Goal: Task Accomplishment & Management: Use online tool/utility

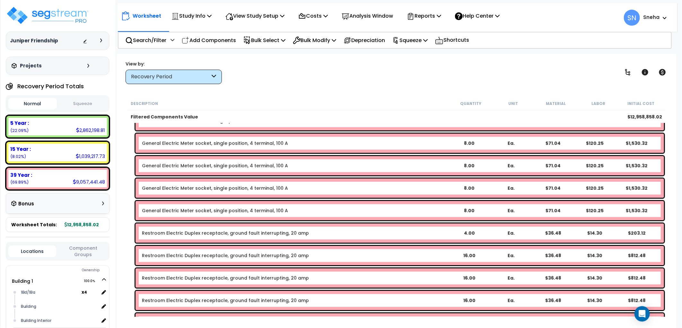
scroll to position [34834, 0]
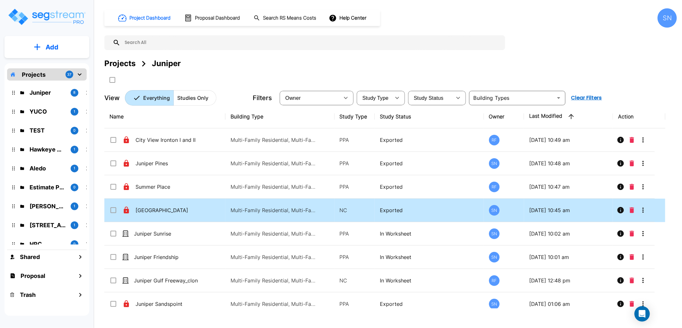
click at [124, 211] on icon at bounding box center [126, 210] width 5 height 7
checkbox input "true"
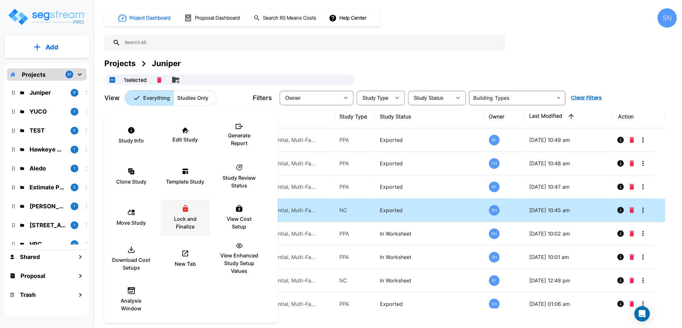
click at [175, 212] on div "Lock and Finalize" at bounding box center [185, 218] width 39 height 32
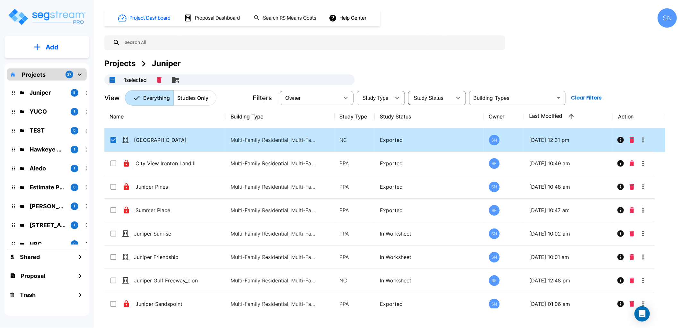
click at [166, 146] on td "[GEOGRAPHIC_DATA]" at bounding box center [164, 139] width 121 height 23
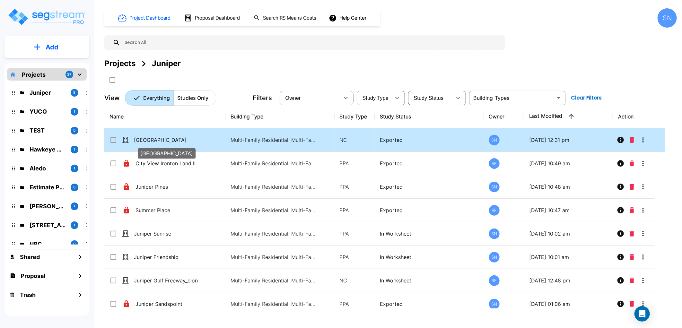
click at [177, 143] on p "[GEOGRAPHIC_DATA]" at bounding box center [166, 140] width 64 height 8
checkbox input "true"
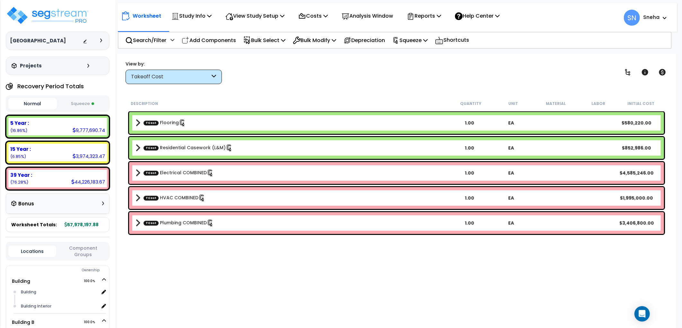
click at [78, 106] on button "Squeeze" at bounding box center [82, 103] width 48 height 11
click at [43, 106] on button "Normal" at bounding box center [32, 103] width 48 height 11
click at [63, 104] on button "Squeeze" at bounding box center [82, 103] width 48 height 11
click at [36, 108] on button "Normal" at bounding box center [32, 103] width 48 height 11
click at [74, 104] on button "Squeeze" at bounding box center [82, 103] width 48 height 11
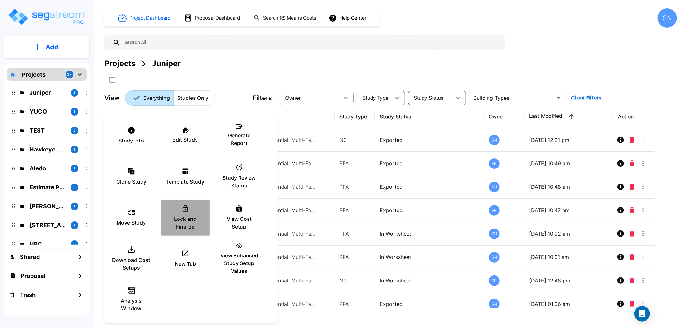
click at [179, 220] on p "Lock and Finalize" at bounding box center [185, 222] width 39 height 15
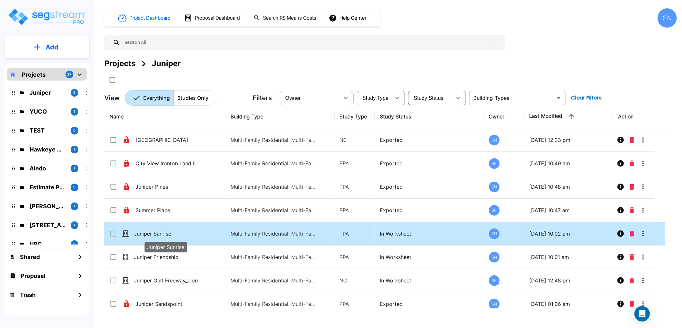
click at [165, 234] on p "Juniper Sunrise" at bounding box center [166, 234] width 64 height 8
checkbox input "true"
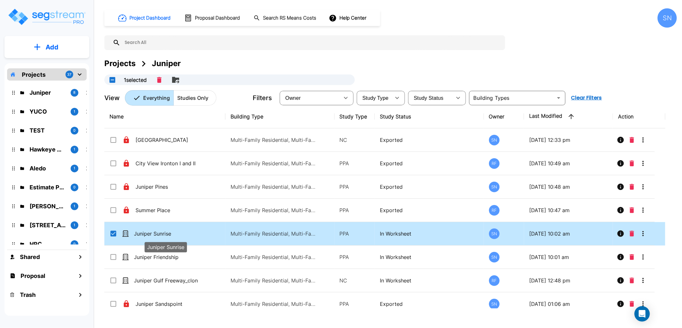
click at [165, 234] on p "Juniper Sunrise" at bounding box center [166, 234] width 64 height 8
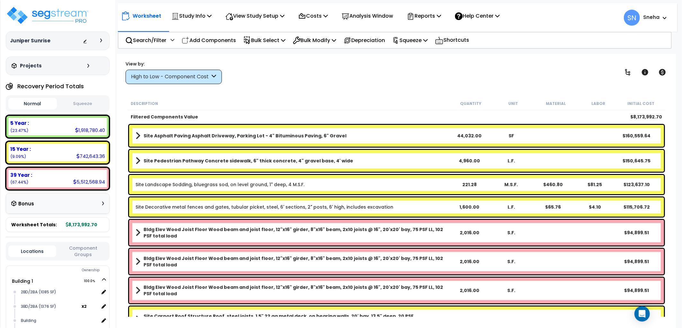
click at [87, 104] on button "Squeeze" at bounding box center [82, 103] width 48 height 11
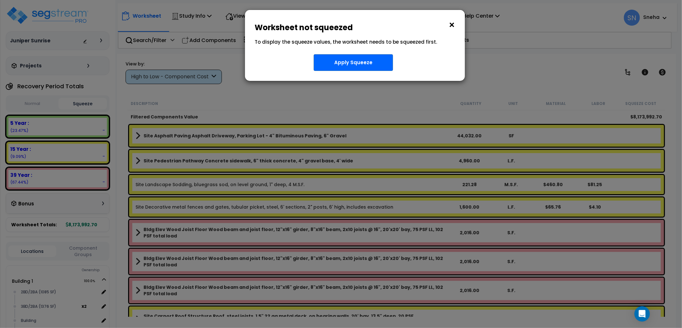
click at [451, 26] on button "×" at bounding box center [451, 25] width 7 height 10
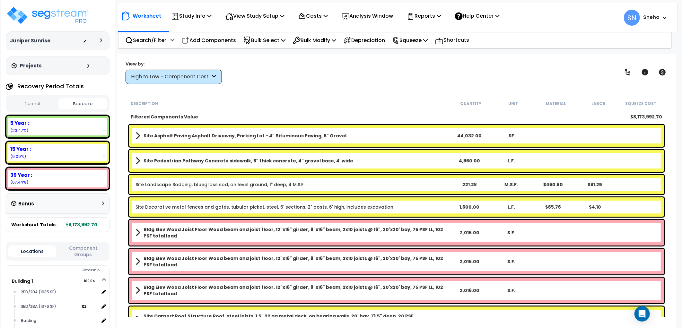
click at [33, 105] on button "Normal" at bounding box center [32, 103] width 48 height 11
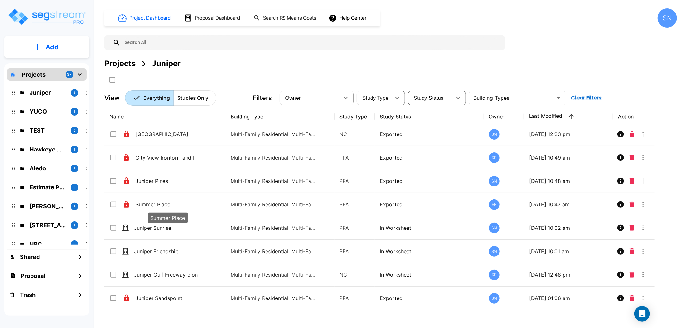
scroll to position [8, 0]
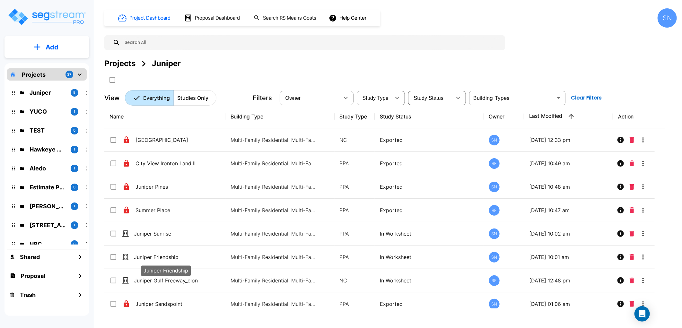
click at [154, 258] on p "Juniper Friendship" at bounding box center [166, 257] width 64 height 8
checkbox input "true"
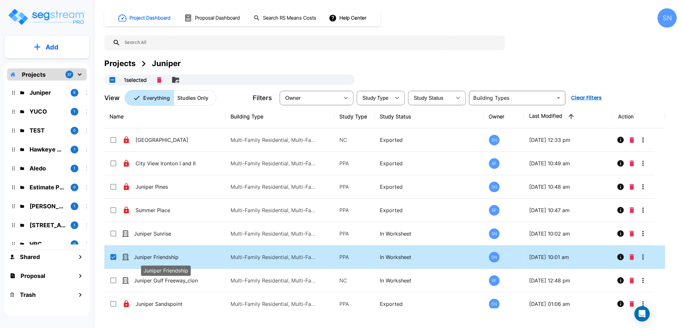
click at [154, 258] on p "Juniper Friendship" at bounding box center [166, 257] width 64 height 8
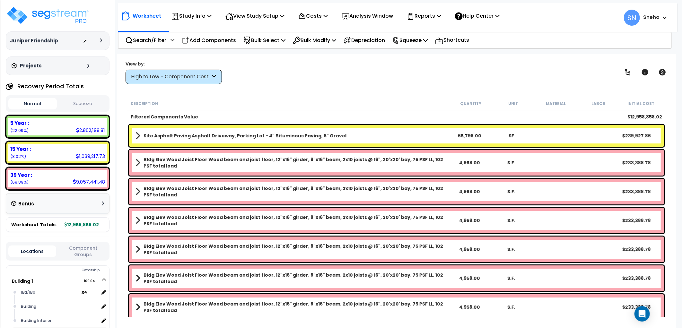
click at [210, 77] on div "High to Low - Component Cost" at bounding box center [170, 76] width 79 height 7
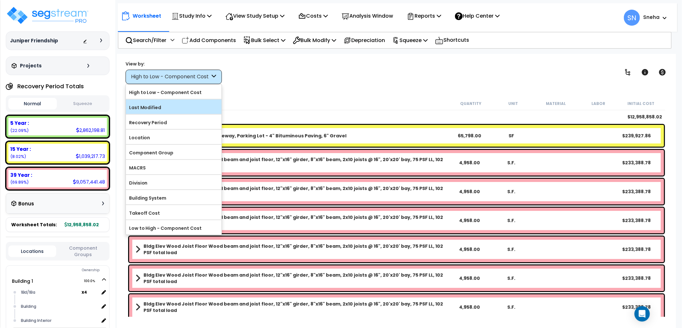
click at [181, 111] on label "Last Modified" at bounding box center [174, 108] width 96 height 10
click at [0, 0] on input "Last Modified" at bounding box center [0, 0] width 0 height 0
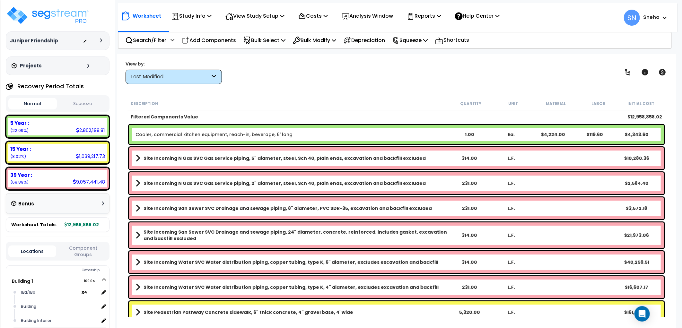
click at [280, 132] on link "Cooler, commercial kitchen equipment, reach-in, beverage, 6' long" at bounding box center [214, 134] width 157 height 6
click at [279, 135] on link "Cooler, commercial kitchen equipment, reach-in, beverage, 6' long" at bounding box center [214, 134] width 157 height 6
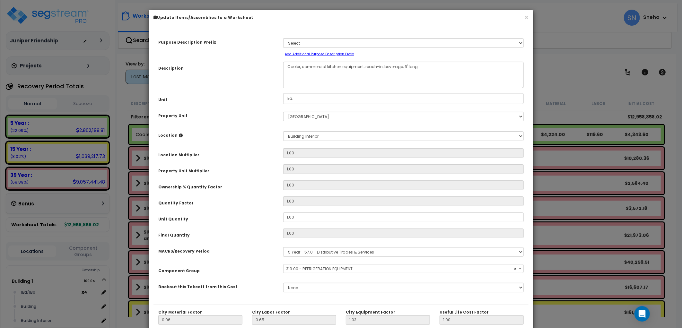
select select "33252"
click at [527, 15] on button "×" at bounding box center [526, 17] width 4 height 7
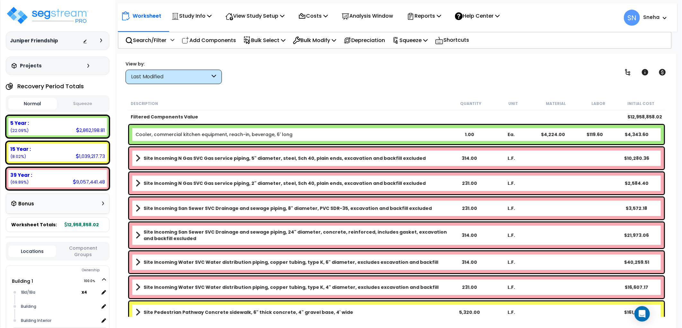
click at [211, 133] on link "Cooler, commercial kitchen equipment, reach-in, beverage, 6' long" at bounding box center [214, 134] width 157 height 6
drag, startPoint x: 211, startPoint y: 133, endPoint x: 197, endPoint y: 134, distance: 14.5
click at [197, 134] on link "Cooler, commercial kitchen equipment, reach-in, beverage, 6' long" at bounding box center [214, 134] width 157 height 6
click at [191, 134] on link "Cooler, commercial kitchen equipment, reach-in, beverage, 6' long" at bounding box center [214, 134] width 157 height 6
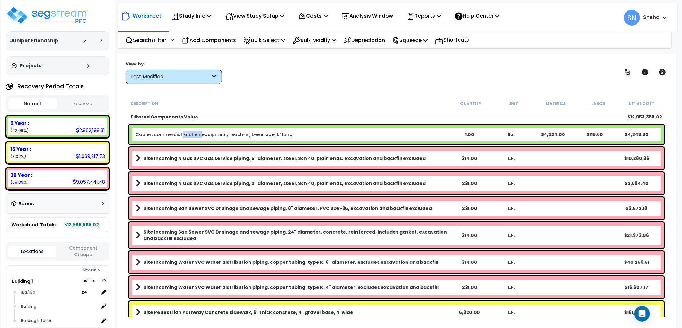
click at [191, 134] on link "Cooler, commercial kitchen equipment, reach-in, beverage, 6' long" at bounding box center [214, 134] width 157 height 6
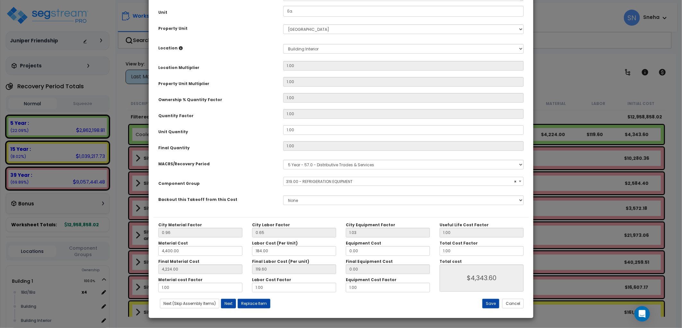
scroll to position [1, 0]
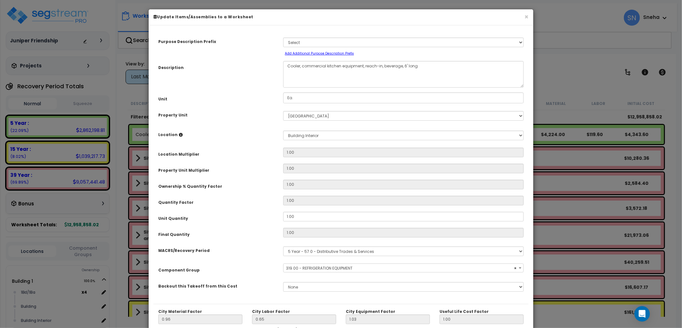
select select "33252"
click at [309, 158] on div "Location Multiplier 1.00" at bounding box center [340, 153] width 375 height 11
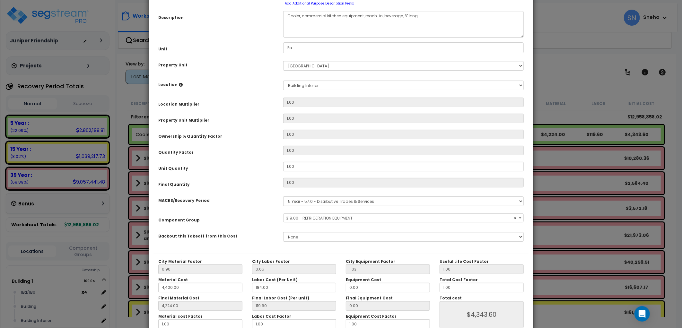
scroll to position [87, 0]
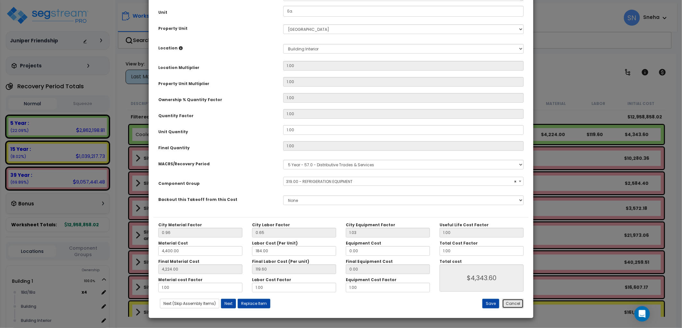
click at [517, 301] on button "Cancel" at bounding box center [513, 304] width 22 height 10
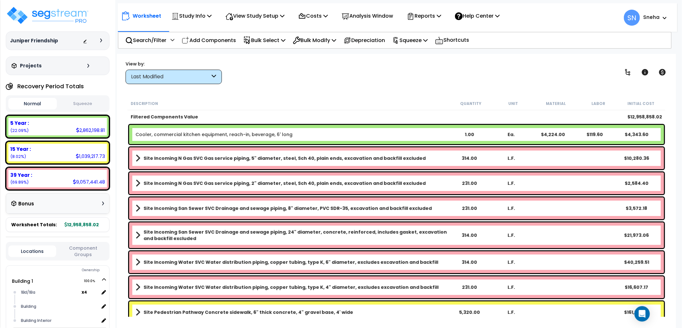
click at [252, 134] on link "Cooler, commercial kitchen equipment, reach-in, beverage, 6' long" at bounding box center [214, 134] width 157 height 6
click at [327, 40] on p "Bulk Modify" at bounding box center [314, 40] width 43 height 9
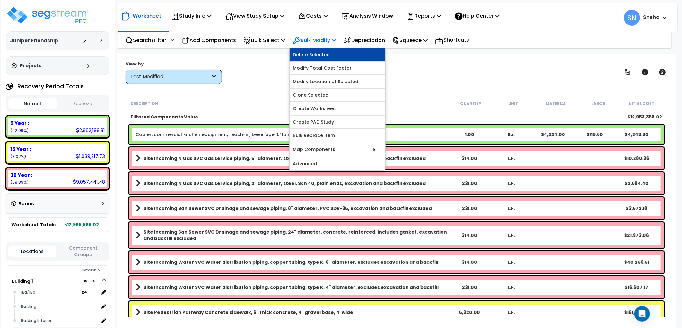
click at [325, 54] on link "Delete Selected" at bounding box center [338, 54] width 96 height 13
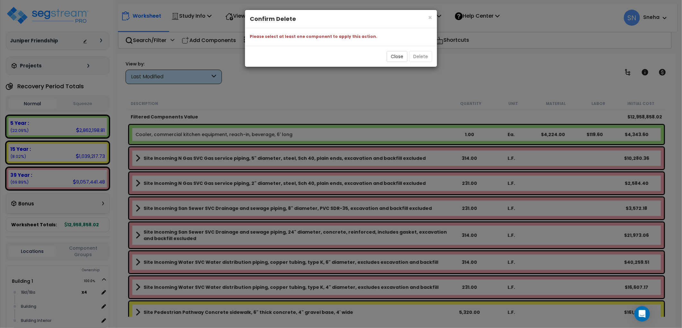
click at [425, 20] on h4 "Confirm Delete" at bounding box center [341, 19] width 182 height 8
click at [427, 18] on h4 "Confirm Delete" at bounding box center [341, 19] width 182 height 8
click at [428, 18] on span "×" at bounding box center [430, 17] width 4 height 9
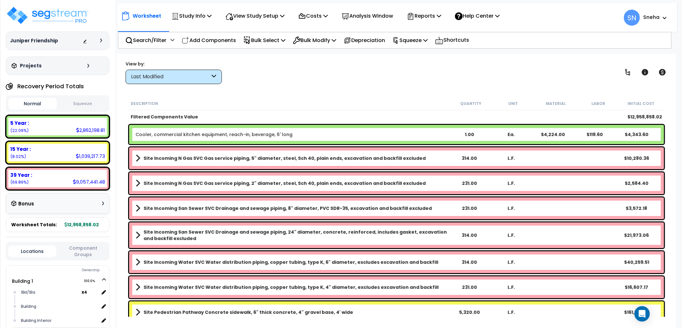
click at [211, 130] on div "Cooler, commercial kitchen equipment, reach-in, beverage, 6' long 1.00 Ea. $4,2…" at bounding box center [396, 134] width 535 height 19
click at [151, 135] on link "Cooler, commercial kitchen equipment, reach-in, beverage, 6' long" at bounding box center [214, 134] width 157 height 6
click at [136, 134] on link "Cooler, commercial kitchen equipment, reach-in, beverage, 6' long" at bounding box center [214, 134] width 157 height 6
click at [137, 127] on div "Cooler, commercial kitchen equipment, reach-in, beverage, 6' long 1.00 Ea. $4,2…" at bounding box center [396, 134] width 535 height 19
click at [162, 115] on b "Filtered Components Value" at bounding box center [165, 117] width 68 height 6
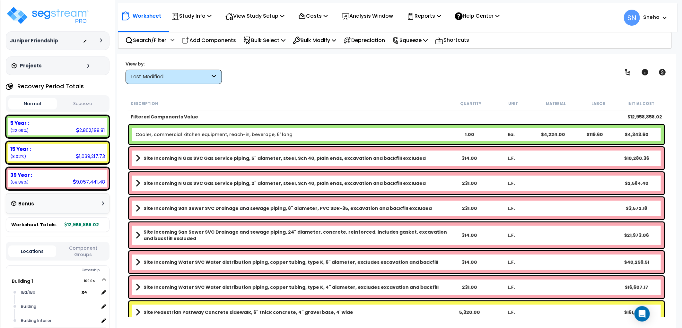
click at [168, 127] on div "Cooler, commercial kitchen equipment, reach-in, beverage, 6' long 1.00 Ea. $4,2…" at bounding box center [396, 134] width 535 height 19
click at [127, 136] on div "Cooler, commercial kitchen equipment, reach-in, beverage, 6' long 1.00 Ea. $4,2…" at bounding box center [396, 134] width 538 height 22
click at [154, 134] on link "Cooler, commercial kitchen equipment, reach-in, beverage, 6' long" at bounding box center [214, 134] width 157 height 6
click at [181, 133] on link "Cooler, commercial kitchen equipment, reach-in, beverage, 6' long" at bounding box center [214, 134] width 157 height 6
drag, startPoint x: 181, startPoint y: 133, endPoint x: 172, endPoint y: 133, distance: 8.7
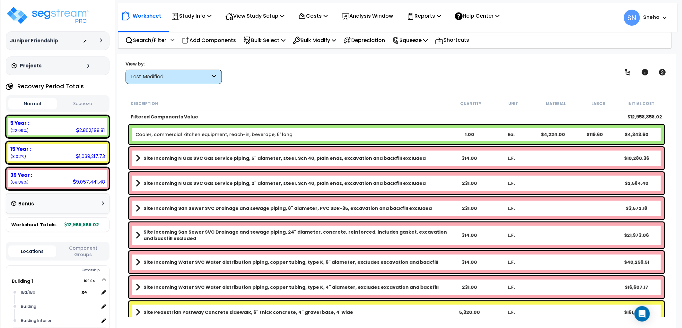
click at [172, 133] on link "Cooler, commercial kitchen equipment, reach-in, beverage, 6' long" at bounding box center [214, 134] width 157 height 6
click at [336, 40] on icon at bounding box center [334, 40] width 4 height 5
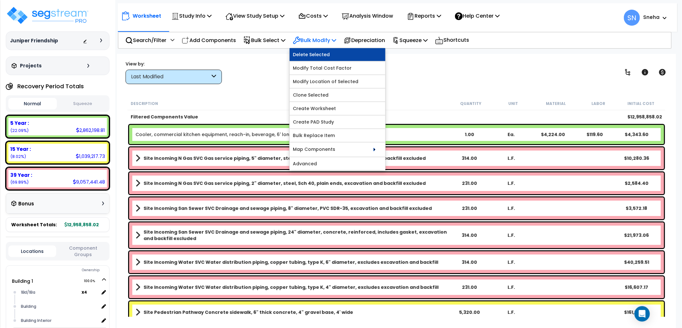
click at [335, 58] on link "Delete Selected" at bounding box center [338, 54] width 96 height 13
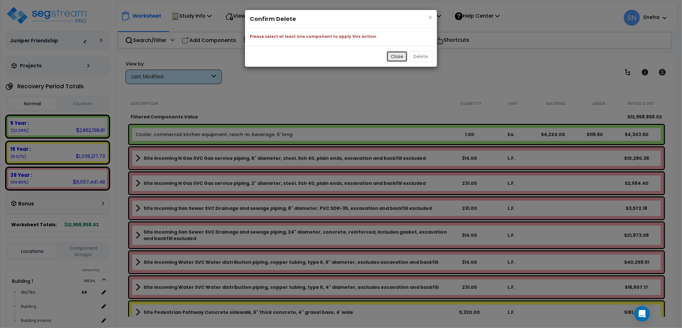
click at [393, 57] on button "Close" at bounding box center [397, 56] width 21 height 11
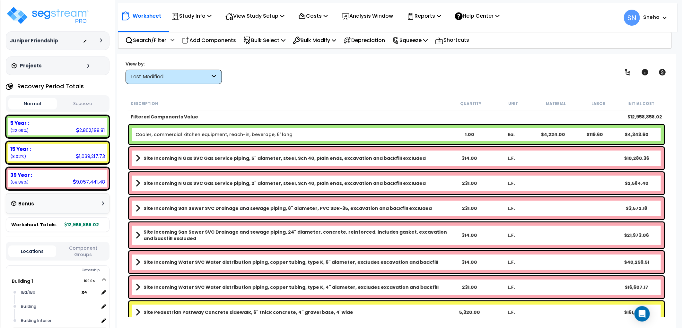
click at [178, 136] on link "Cooler, commercial kitchen equipment, reach-in, beverage, 6' long" at bounding box center [214, 134] width 157 height 6
click at [186, 75] on div "Last Modified" at bounding box center [170, 76] width 79 height 7
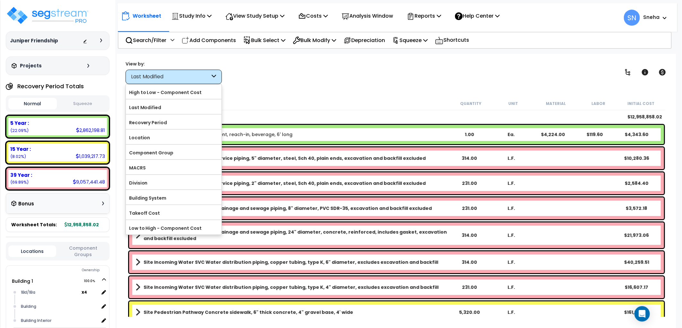
click at [186, 75] on div "Last Modified" at bounding box center [170, 76] width 79 height 7
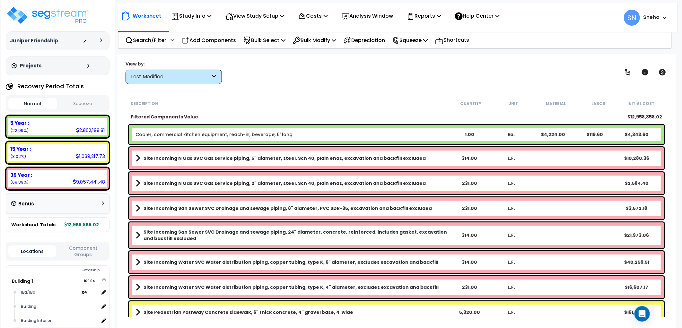
click at [182, 75] on div "Last Modified" at bounding box center [170, 76] width 79 height 7
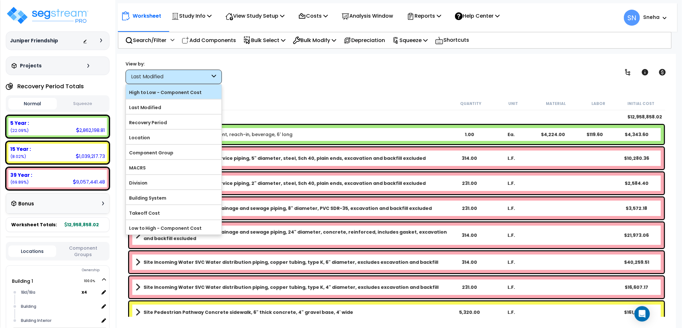
click at [177, 94] on label "High to Low - Component Cost" at bounding box center [174, 93] width 96 height 10
click at [0, 0] on input "High to Low - Component Cost" at bounding box center [0, 0] width 0 height 0
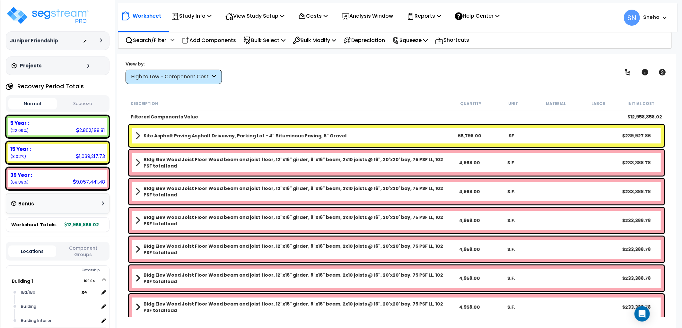
click at [181, 158] on b "Bldg Elev Wood Joist Floor Wood beam and joist floor, 12"x16" girder, 8"x16" be…" at bounding box center [296, 162] width 305 height 13
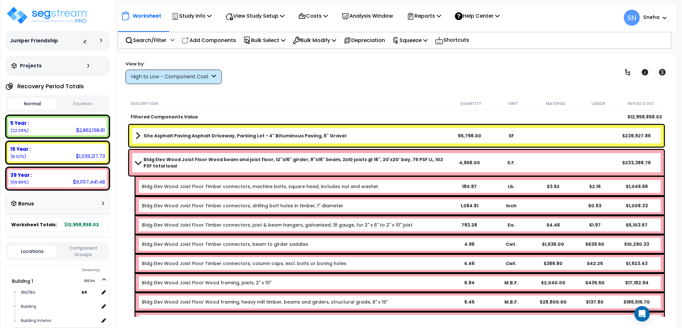
click at [181, 158] on b "Bldg Elev Wood Joist Floor Wood beam and joist floor, 12"x16" girder, 8"x16" be…" at bounding box center [296, 162] width 305 height 13
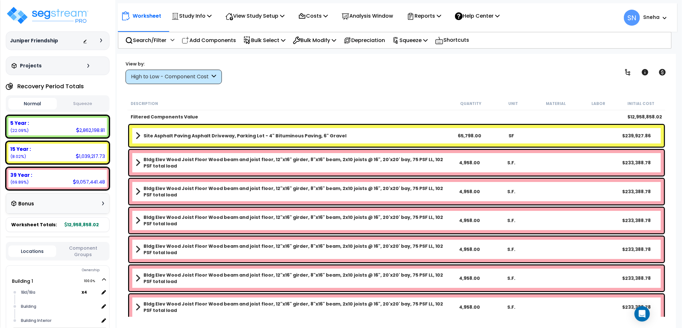
drag, startPoint x: 181, startPoint y: 158, endPoint x: 175, endPoint y: 159, distance: 5.8
click at [175, 159] on b "Bldg Elev Wood Joist Floor Wood beam and joist floor, 12"x16" girder, 8"x16" be…" at bounding box center [296, 162] width 305 height 13
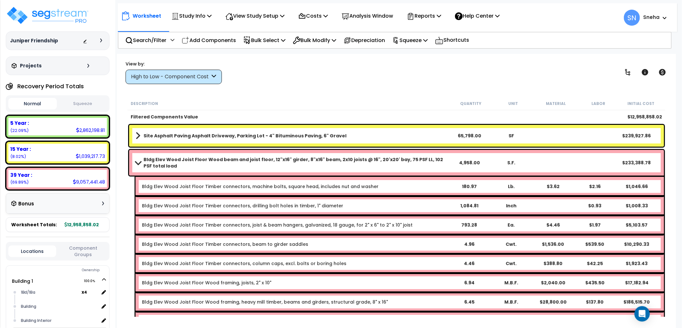
click at [139, 161] on span at bounding box center [137, 162] width 9 height 5
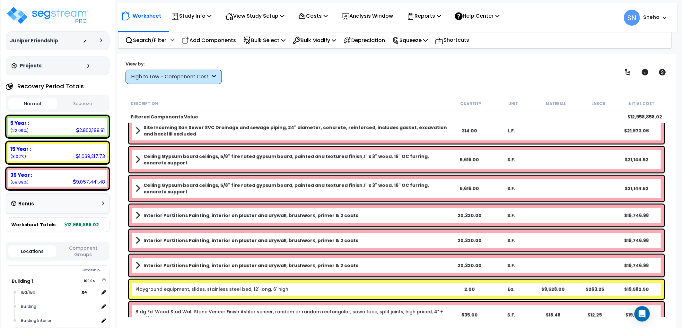
scroll to position [2676, 0]
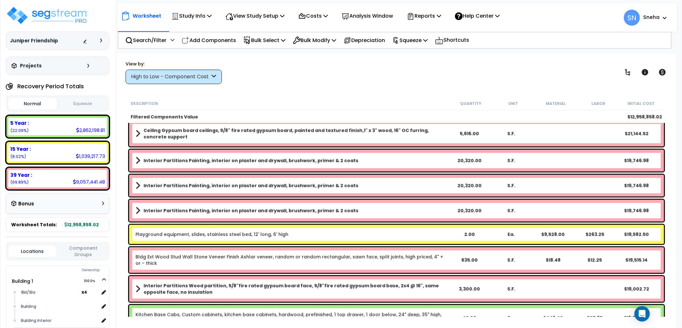
click at [335, 74] on div "View by: High to Low - Component Cost High to Low - Component Cost" at bounding box center [396, 72] width 546 height 24
click at [145, 43] on p "Search/Filter" at bounding box center [145, 40] width 41 height 9
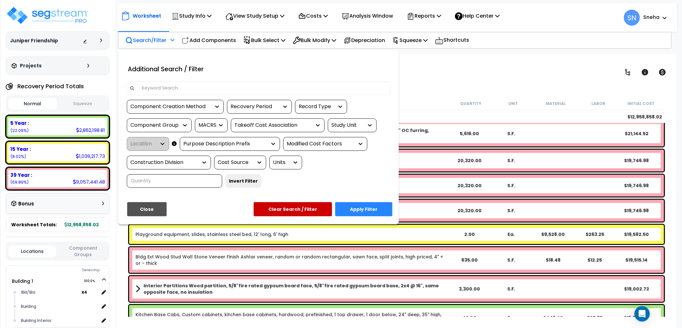
click at [178, 91] on input at bounding box center [262, 88] width 249 height 10
type input "r"
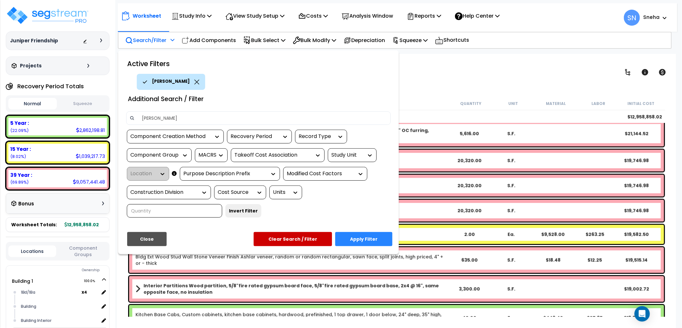
type input "bever"
click at [357, 240] on button "Apply Filter" at bounding box center [363, 239] width 57 height 14
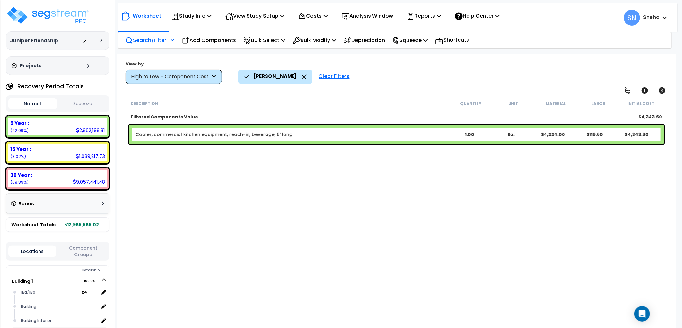
click at [271, 133] on link "Cooler, commercial kitchen equipment, reach-in, beverage, 6' long" at bounding box center [214, 134] width 157 height 6
drag, startPoint x: 271, startPoint y: 133, endPoint x: 201, endPoint y: 133, distance: 70.0
click at [213, 134] on link "Cooler, commercial kitchen equipment, reach-in, beverage, 6' long" at bounding box center [214, 134] width 157 height 6
click at [158, 133] on link "Cooler, commercial kitchen equipment, reach-in, beverage, 6' long" at bounding box center [214, 134] width 157 height 6
drag, startPoint x: 156, startPoint y: 133, endPoint x: 399, endPoint y: 121, distance: 244.0
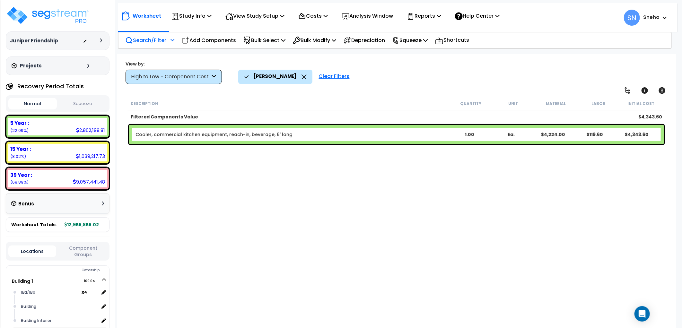
click at [397, 118] on div "Filtered Components Value" at bounding box center [290, 117] width 319 height 6
click at [265, 133] on link "Cooler, commercial kitchen equipment, reach-in, beverage, 6' long" at bounding box center [214, 134] width 157 height 6
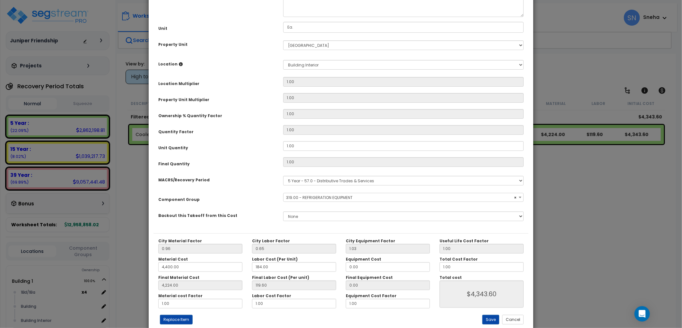
select select "33252"
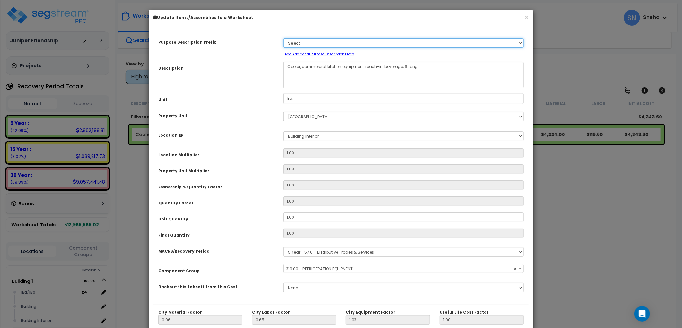
click at [370, 44] on select "Select A/V System A/V System Equipment Electric A/V System, Base Molding, Bathr…" at bounding box center [403, 43] width 240 height 10
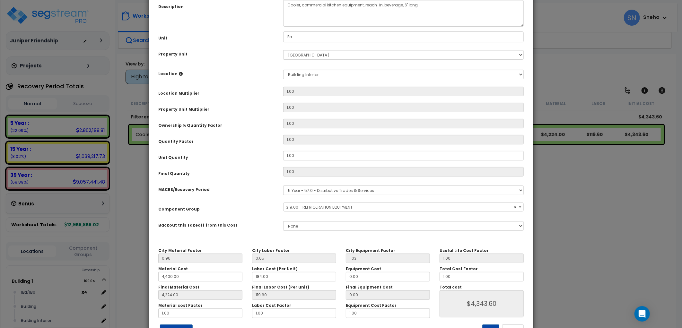
scroll to position [87, 0]
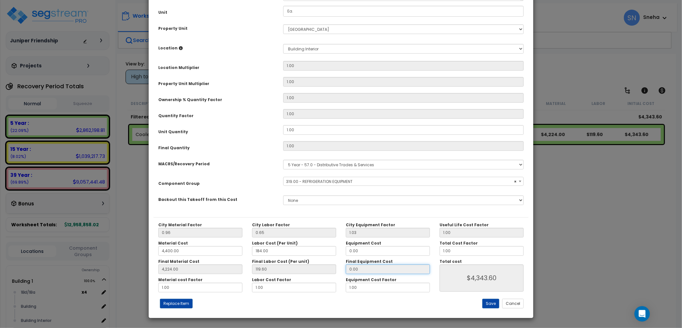
click at [402, 265] on input "0.00" at bounding box center [388, 270] width 84 height 10
click at [316, 206] on div "None" at bounding box center [403, 200] width 250 height 15
click at [314, 199] on select "None" at bounding box center [403, 201] width 240 height 10
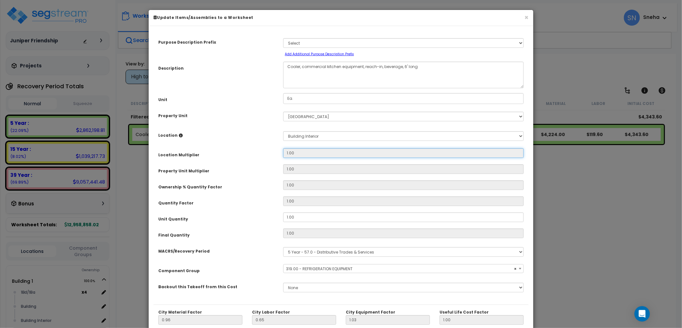
click at [294, 151] on input "1.00" at bounding box center [403, 153] width 240 height 10
drag, startPoint x: 294, startPoint y: 151, endPoint x: 251, endPoint y: 143, distance: 44.5
click at [251, 143] on div "Location Please select Property Unit to enable Location Select Building Buildin…" at bounding box center [340, 136] width 375 height 15
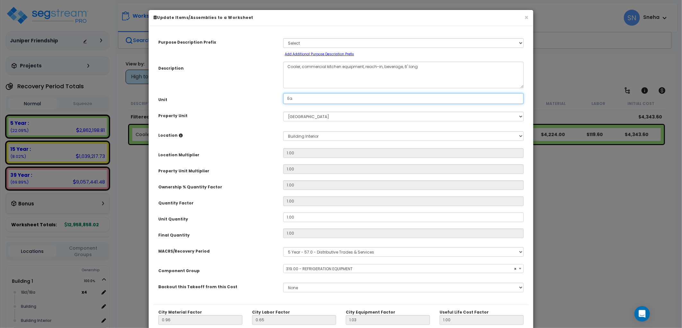
click at [306, 99] on input "Ea." at bounding box center [403, 98] width 240 height 11
click at [305, 99] on input "Ea." at bounding box center [403, 98] width 240 height 11
drag, startPoint x: 305, startPoint y: 100, endPoint x: 267, endPoint y: 94, distance: 38.9
click at [267, 95] on div "Unit Ea." at bounding box center [340, 98] width 375 height 11
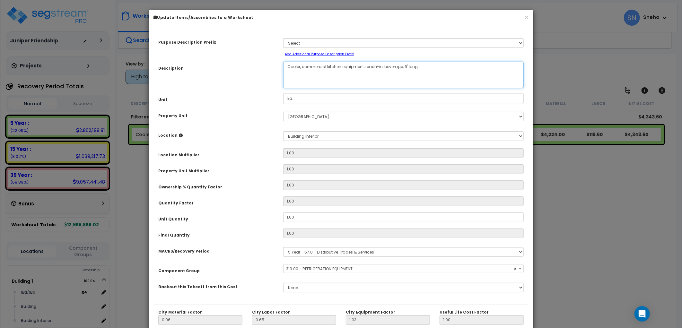
drag, startPoint x: 320, startPoint y: 66, endPoint x: 267, endPoint y: 75, distance: 54.3
click at [267, 75] on div "Description Cooler, commercial kitchen equipment, reach-in, beverage, 6' long" at bounding box center [340, 75] width 375 height 27
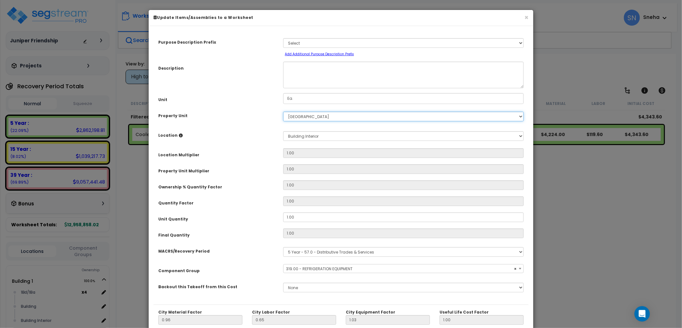
click at [308, 116] on select "Select Building 1 Building 2 Building 5 Building 8 Building 9 Building 3 Buildi…" at bounding box center [403, 117] width 240 height 10
click at [283, 112] on select "Select Building 1 Building 2 Building 5 Building 8 Building 9 Building 3 Buildi…" at bounding box center [403, 117] width 240 height 10
select select "172714"
select select
click at [312, 115] on select "Select Building 1 Building 2 Building 5 Building 8 Building 9 Building 3 Buildi…" at bounding box center [403, 117] width 240 height 10
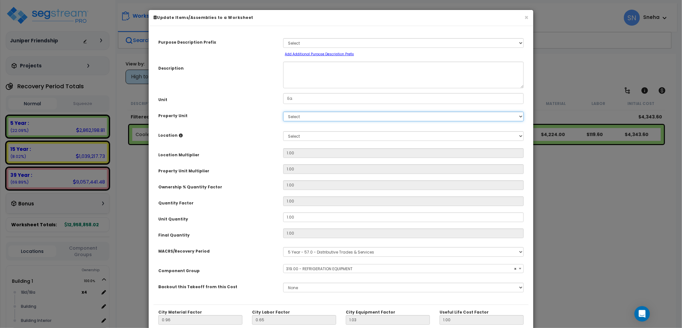
click at [283, 112] on select "Select Building 1 Building 2 Building 5 Building 8 Building 9 Building 3 Buildi…" at bounding box center [403, 117] width 240 height 10
select select "172714"
click at [312, 99] on input "Ea." at bounding box center [403, 98] width 240 height 11
drag, startPoint x: 312, startPoint y: 99, endPoint x: 255, endPoint y: 101, distance: 57.9
click at [255, 101] on div "Unit Ea." at bounding box center [340, 98] width 375 height 11
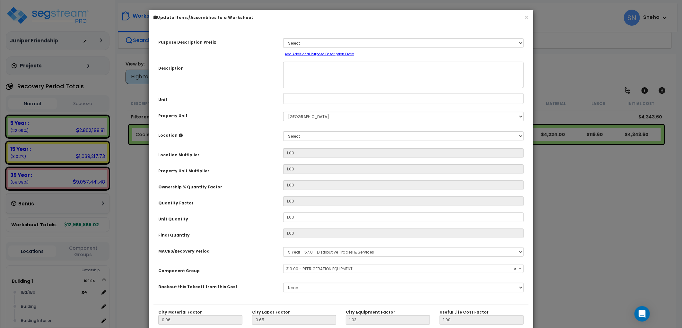
click at [255, 101] on div "Unit" at bounding box center [215, 98] width 125 height 11
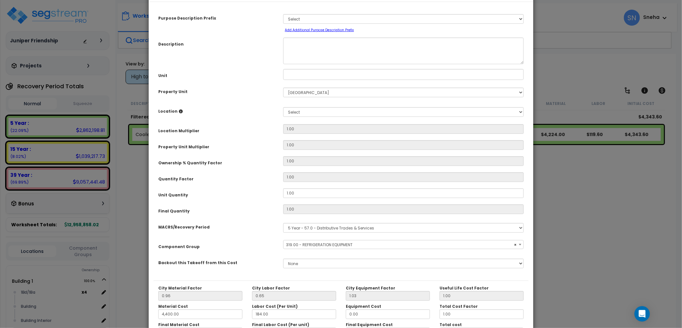
scroll to position [71, 0]
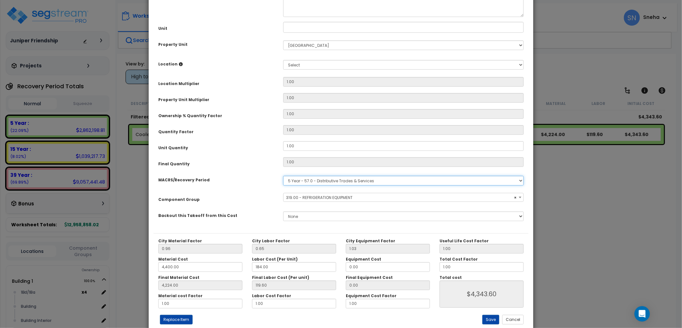
click at [340, 178] on select "Select MACRS/Recovery Period 5 Year - 57.0 - Distributive Trades & Services 5 Y…" at bounding box center [403, 181] width 240 height 10
select select
click at [283, 176] on select "Select MACRS/Recovery Period 5 Year - 57.0 - Distributive Trades & Services 5 Y…" at bounding box center [403, 181] width 240 height 10
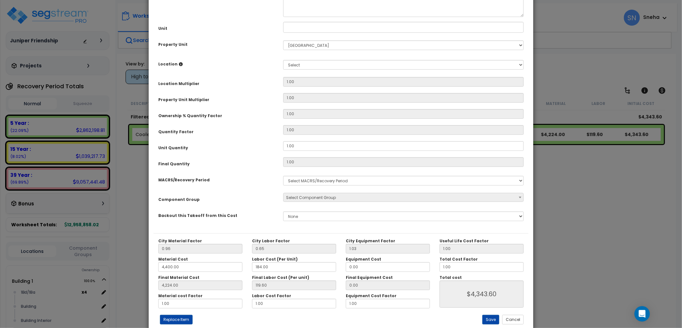
click at [267, 193] on div "Component Group" at bounding box center [215, 198] width 125 height 11
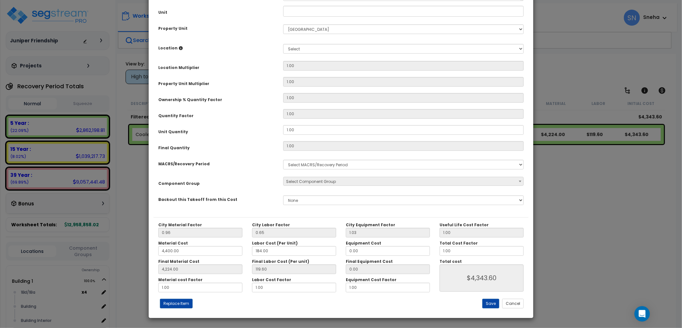
click at [608, 195] on div "× Update Items/Assemblies to a Worksheet Purpose Description Prefix Select A/V …" at bounding box center [341, 164] width 682 height 328
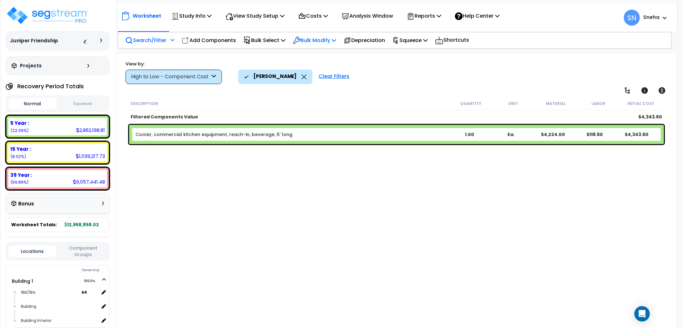
click at [336, 39] on icon at bounding box center [334, 40] width 4 height 5
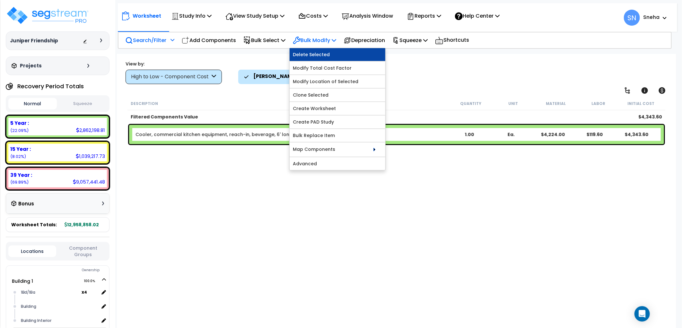
click at [337, 50] on link "Delete Selected" at bounding box center [338, 54] width 96 height 13
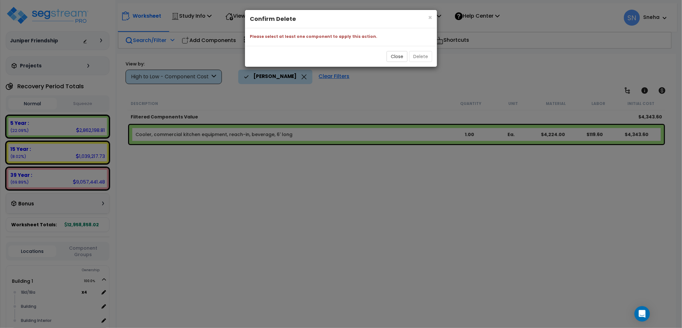
click at [274, 133] on div "× Close Confirm Delete Please select at least one component to apply this actio…" at bounding box center [341, 164] width 682 height 328
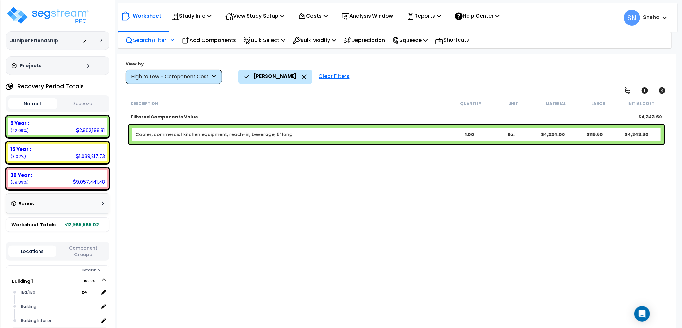
click at [231, 140] on div "Cooler, commercial kitchen equipment, reach-in, beverage, 6' long 1.00 Ea. $4,2…" at bounding box center [396, 134] width 535 height 19
click at [638, 136] on div "$4,343.60" at bounding box center [637, 134] width 42 height 6
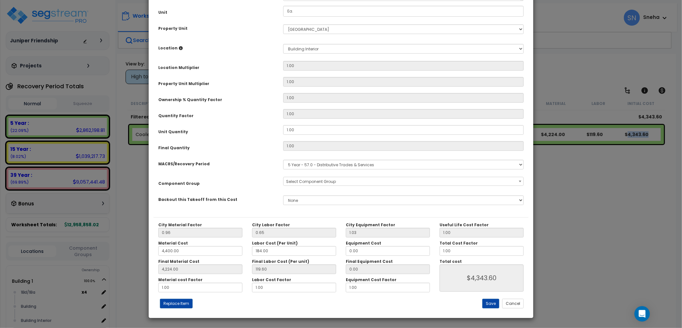
scroll to position [0, 0]
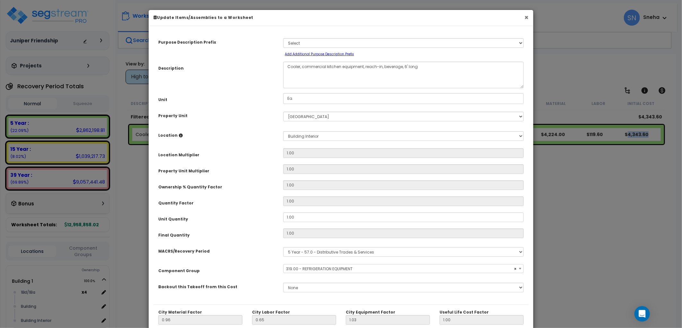
select select "33252"
click at [525, 17] on button "×" at bounding box center [526, 17] width 4 height 7
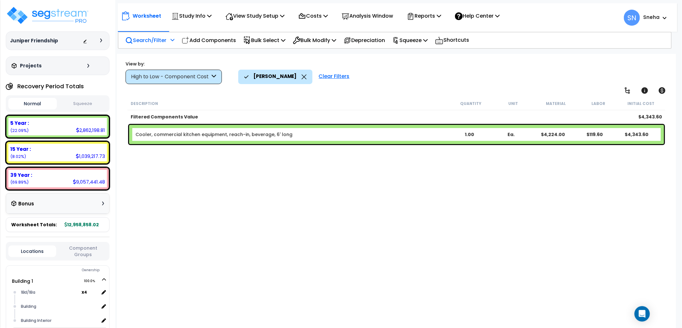
click at [548, 137] on div "$4,224.00" at bounding box center [553, 134] width 42 height 6
click at [471, 134] on div "1.00" at bounding box center [470, 134] width 42 height 6
click at [469, 134] on div "1.00" at bounding box center [470, 134] width 42 height 6
click at [139, 134] on link "Cooler, commercial kitchen equipment, reach-in, beverage, 6' long" at bounding box center [214, 134] width 157 height 6
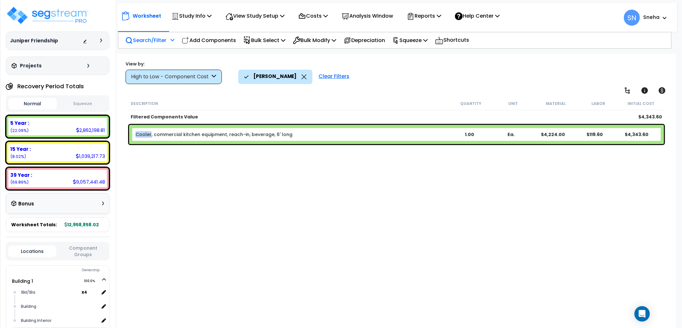
click at [139, 134] on link "Cooler, commercial kitchen equipment, reach-in, beverage, 6' long" at bounding box center [214, 134] width 157 height 6
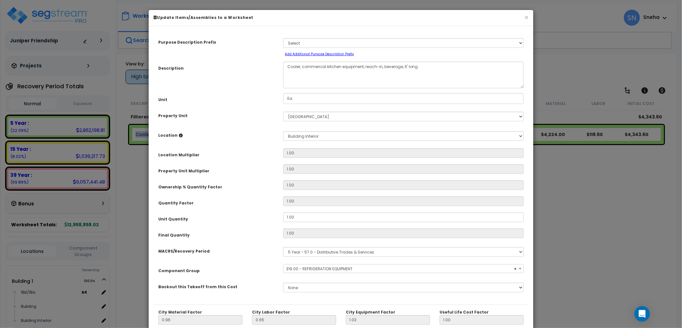
click at [529, 17] on div "× Update Items/Assemblies to a Worksheet" at bounding box center [341, 18] width 385 height 16
select select "33252"
click at [528, 18] on button "×" at bounding box center [526, 17] width 4 height 7
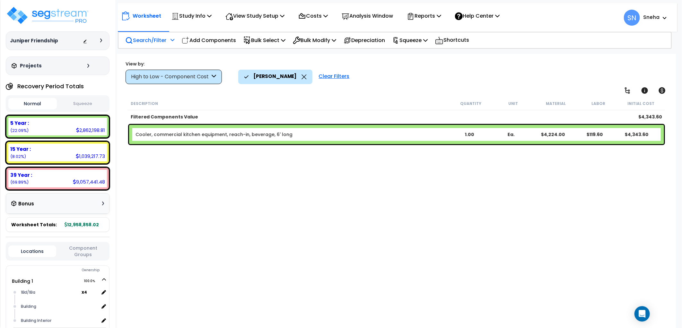
drag, startPoint x: 348, startPoint y: 174, endPoint x: 337, endPoint y: 127, distance: 48.7
click at [345, 174] on div "Description Quantity Unit Material Labor Initial Cost Filtered Components Value…" at bounding box center [397, 207] width 540 height 220
click at [331, 41] on p "Bulk Modify" at bounding box center [314, 40] width 43 height 9
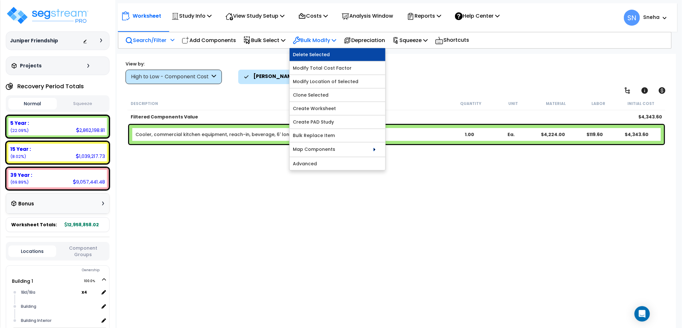
click at [314, 56] on link "Delete Selected" at bounding box center [338, 54] width 96 height 13
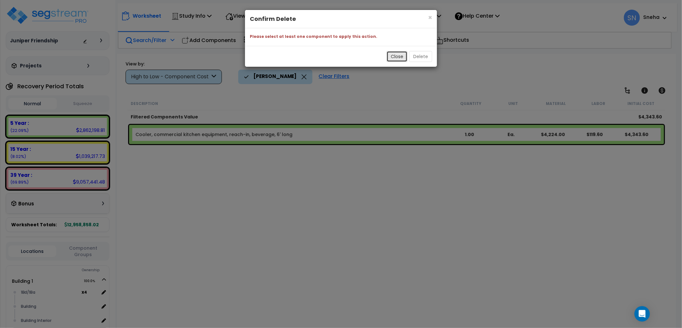
click at [401, 59] on button "Close" at bounding box center [397, 56] width 21 height 11
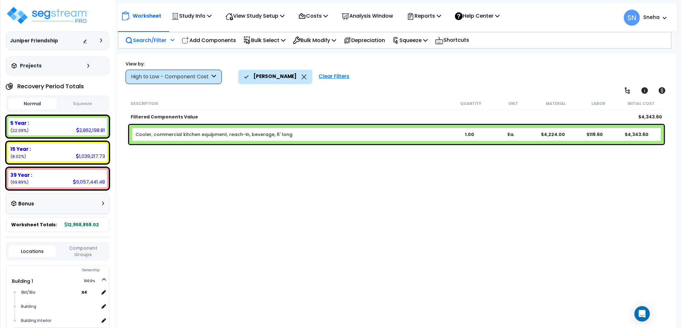
click at [148, 136] on link "Cooler, commercial kitchen equipment, reach-in, beverage, 6' long" at bounding box center [214, 134] width 157 height 6
drag, startPoint x: 148, startPoint y: 136, endPoint x: 131, endPoint y: 135, distance: 17.7
click at [131, 135] on div "Cooler, commercial kitchen equipment, reach-in, beverage, 6' long 1.00 Ea. $4,2…" at bounding box center [396, 134] width 535 height 19
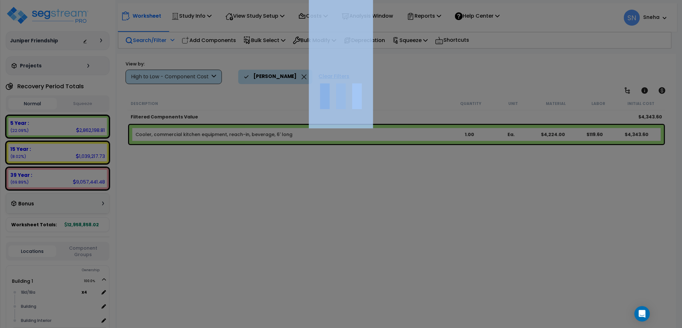
click at [131, 135] on div at bounding box center [341, 164] width 682 height 328
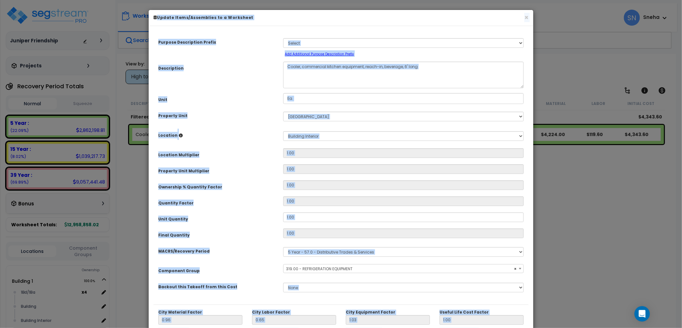
select select "33252"
drag, startPoint x: 131, startPoint y: 135, endPoint x: 133, endPoint y: 111, distance: 23.8
click at [133, 111] on div "× Update Items/Assemblies to a Worksheet Purpose Description Prefix Select A/V …" at bounding box center [341, 164] width 682 height 328
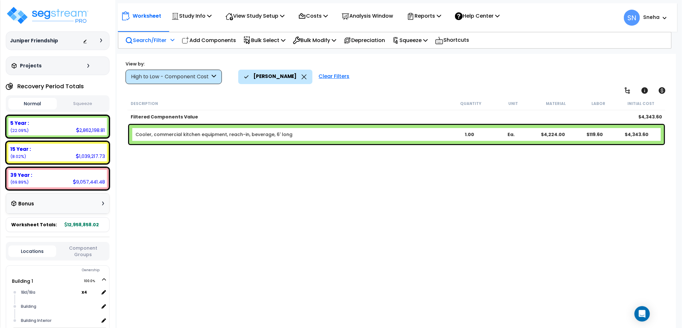
click at [162, 136] on link "Cooler, commercial kitchen equipment, reach-in, beverage, 6' long" at bounding box center [214, 134] width 157 height 6
click at [136, 132] on link "Cooler, commercial kitchen equipment, reach-in, beverage, 6' long" at bounding box center [214, 134] width 157 height 6
click at [141, 132] on link "Cooler, commercial kitchen equipment, reach-in, beverage, 6' long" at bounding box center [214, 134] width 157 height 6
click at [142, 136] on link "Cooler, commercial kitchen equipment, reach-in, beverage, 6' long" at bounding box center [214, 134] width 157 height 6
click at [143, 135] on link "Cooler, commercial kitchen equipment, reach-in, beverage, 6' long" at bounding box center [214, 134] width 157 height 6
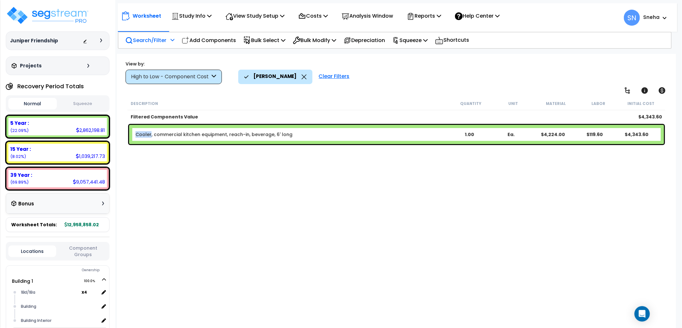
click at [143, 135] on link "Cooler, commercial kitchen equipment, reach-in, beverage, 6' long" at bounding box center [214, 134] width 157 height 6
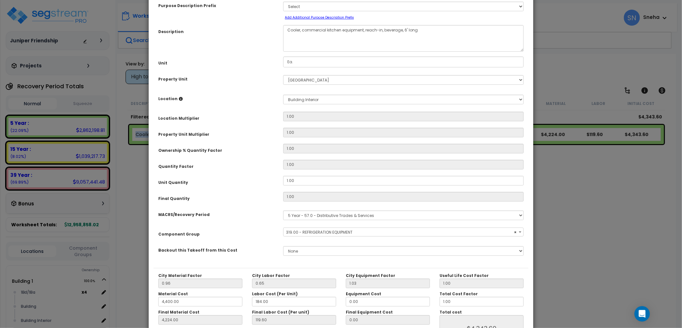
scroll to position [71, 0]
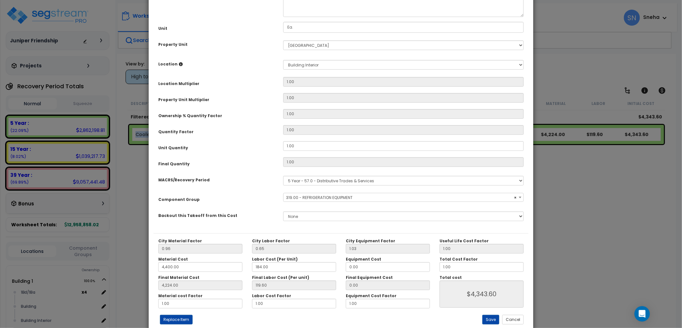
select select "33252"
select select
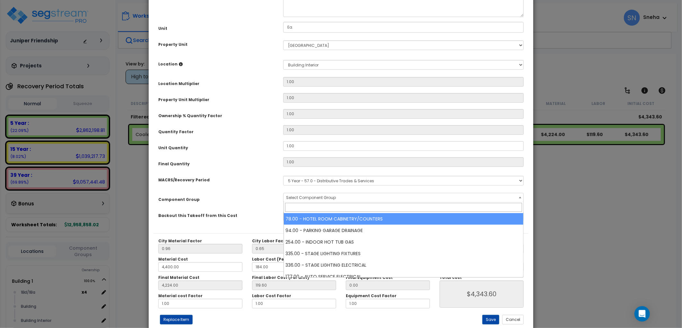
click at [519, 181] on select "Select MACRS/Recovery Period 5 Year - 57.0 - Distributive Trades & Services 5 Y…" at bounding box center [403, 181] width 240 height 10
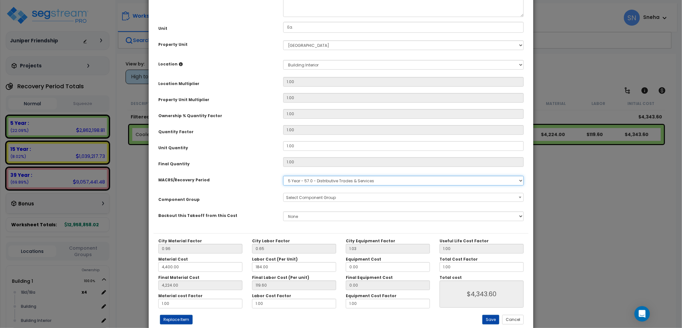
click at [519, 181] on select "Select MACRS/Recovery Period 5 Year - 57.0 - Distributive Trades & Services 5 Y…" at bounding box center [403, 181] width 240 height 10
select select
click at [283, 176] on select "Select MACRS/Recovery Period 5 Year - 57.0 - Distributive Trades & Services 5 Y…" at bounding box center [403, 181] width 240 height 10
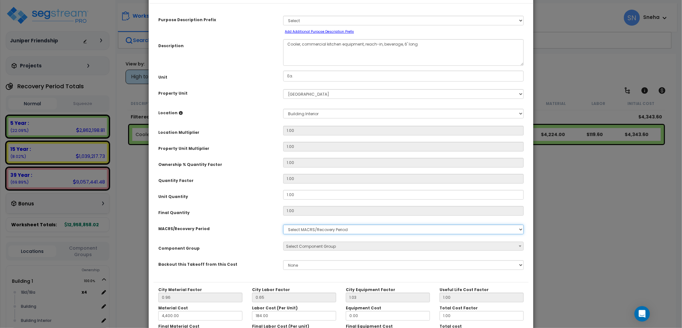
scroll to position [0, 0]
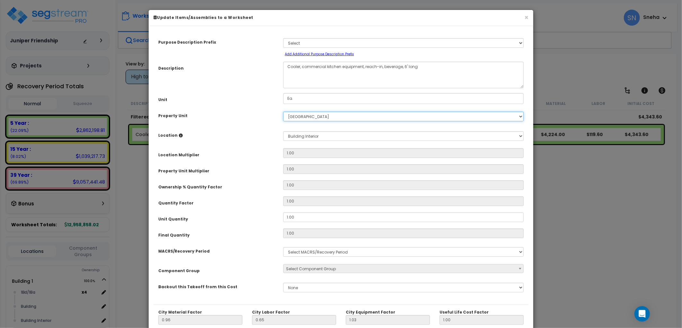
click at [345, 115] on select "Select Building 1 Building 2 Building 5 Building 8 Building 9 Building 3 Buildi…" at bounding box center [403, 117] width 240 height 10
click at [283, 112] on select "Select Building 1 Building 2 Building 5 Building 8 Building 9 Building 3 Buildi…" at bounding box center [403, 117] width 240 height 10
select select "172714"
select select
drag, startPoint x: 336, startPoint y: 116, endPoint x: 242, endPoint y: 118, distance: 93.5
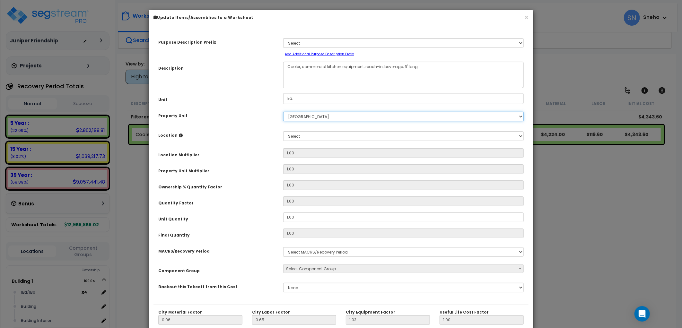
click at [242, 118] on div "Property Unit Select Building 1 Building 2 Building 5 Building 8 Building 9 Bui…" at bounding box center [340, 116] width 375 height 15
click at [267, 124] on div "Purpose Description Prefix Select A/V System A/V System Equipment Electric A/V …" at bounding box center [340, 168] width 375 height 274
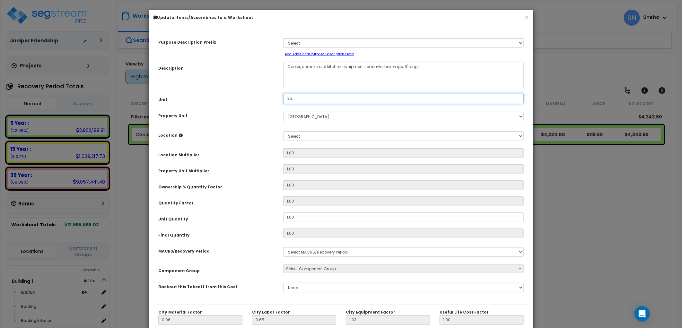
click at [296, 101] on input "Ea." at bounding box center [403, 98] width 240 height 11
drag, startPoint x: 296, startPoint y: 101, endPoint x: 268, endPoint y: 103, distance: 28.0
click at [268, 103] on div "Unit Ea." at bounding box center [340, 98] width 375 height 11
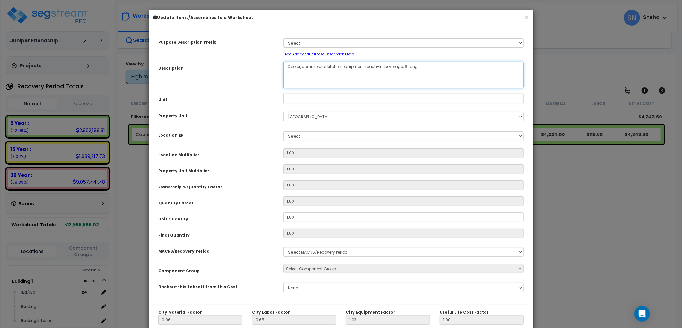
drag, startPoint x: 425, startPoint y: 77, endPoint x: 261, endPoint y: 81, distance: 164.8
click at [261, 81] on div "Description Cooler, commercial kitchen equipment, reach-in, beverage, 6' long" at bounding box center [340, 75] width 375 height 27
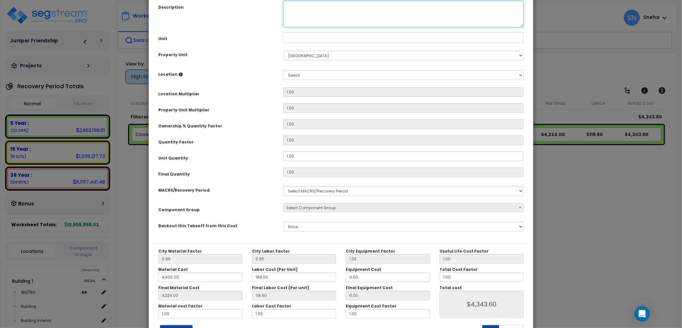
scroll to position [87, 0]
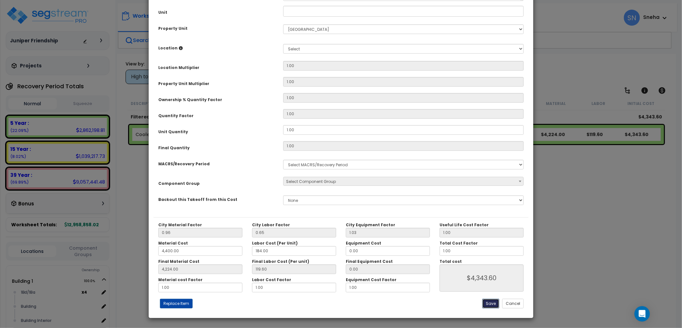
click at [493, 304] on button "Save" at bounding box center [490, 304] width 17 height 10
type input "4400.00"
type input "4224.00"
type input "4343.60"
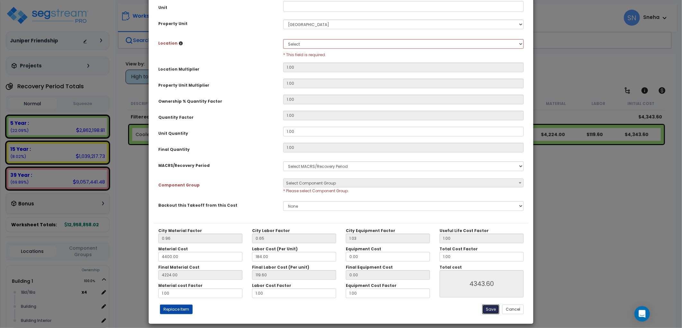
scroll to position [104, 0]
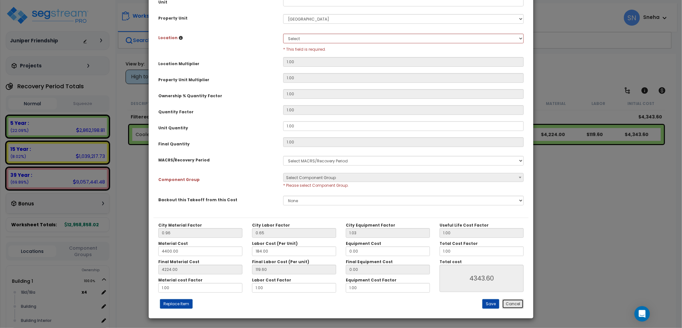
click at [511, 304] on button "Cancel" at bounding box center [513, 304] width 22 height 10
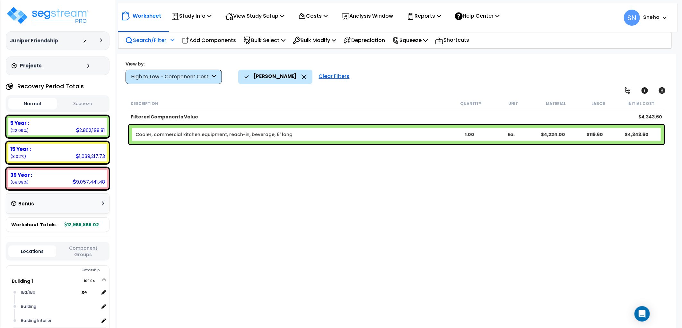
click at [333, 211] on div "Description Quantity Unit Material Labor Initial Cost Filtered Components Value…" at bounding box center [397, 207] width 540 height 220
click at [302, 74] on icon at bounding box center [304, 76] width 5 height 5
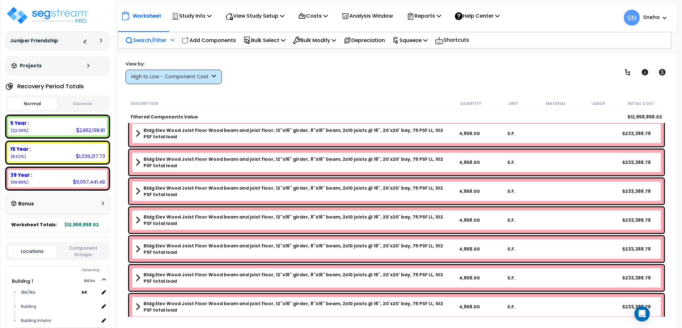
scroll to position [143, 0]
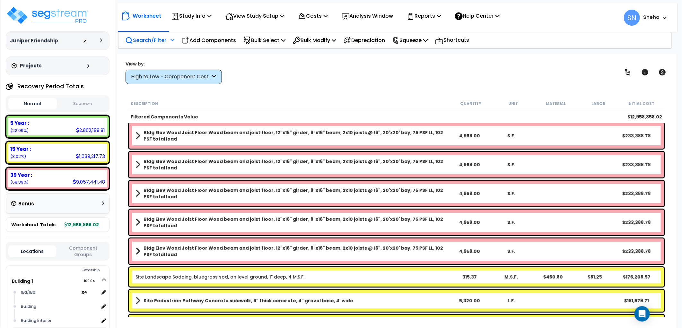
drag, startPoint x: 216, startPoint y: 69, endPoint x: 214, endPoint y: 76, distance: 6.9
click at [216, 70] on div "High to Low - Component Cost" at bounding box center [174, 77] width 96 height 14
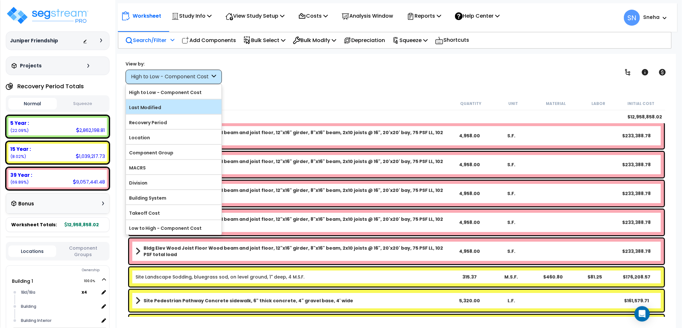
click at [187, 109] on label "Last Modified" at bounding box center [174, 108] width 96 height 10
click at [0, 0] on input "Last Modified" at bounding box center [0, 0] width 0 height 0
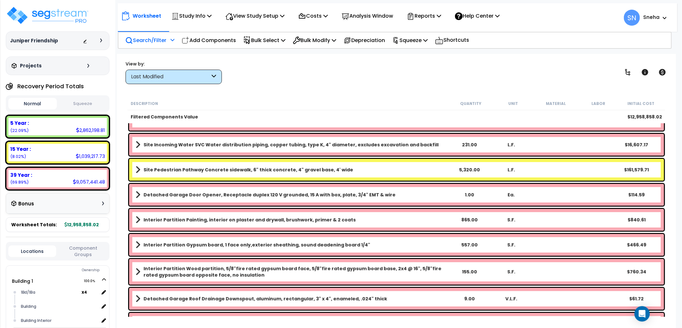
scroll to position [0, 0]
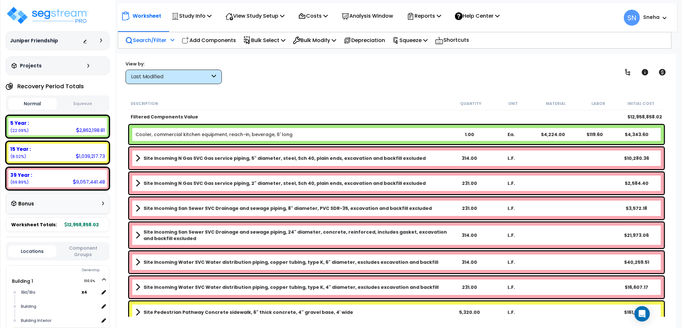
click at [191, 133] on link "Cooler, commercial kitchen equipment, reach-in, beverage, 6' long" at bounding box center [214, 134] width 157 height 6
click at [144, 133] on link "Cooler, commercial kitchen equipment, reach-in, beverage, 6' long" at bounding box center [214, 134] width 157 height 6
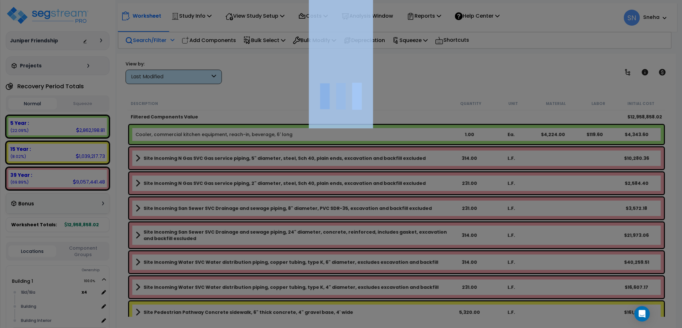
click at [144, 133] on div at bounding box center [341, 164] width 682 height 328
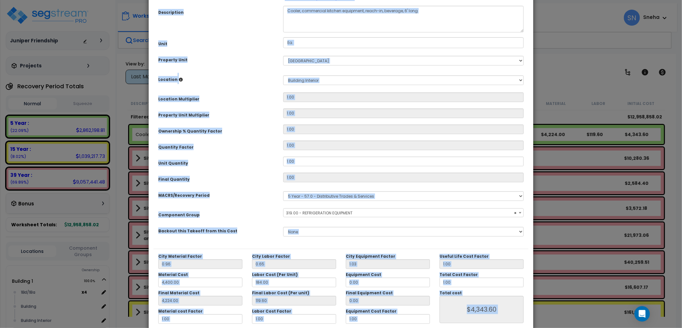
scroll to position [87, 0]
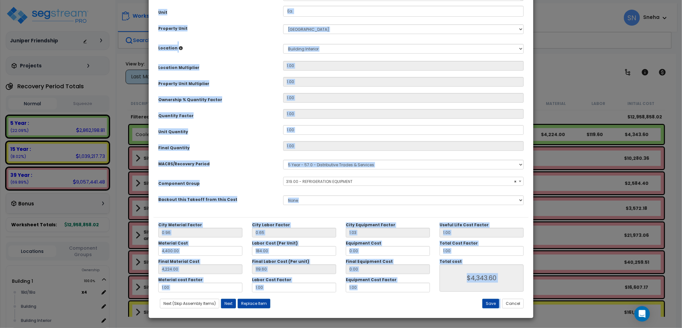
select select "33252"
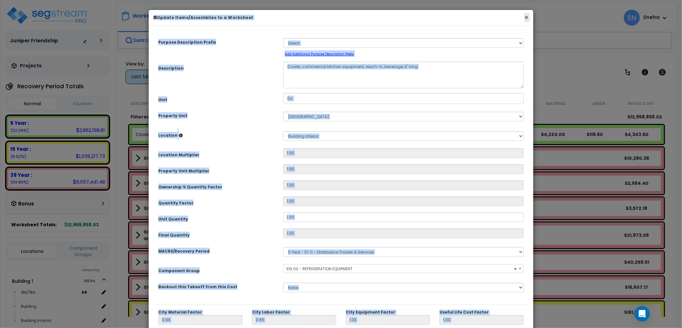
click at [526, 17] on button "×" at bounding box center [526, 17] width 4 height 7
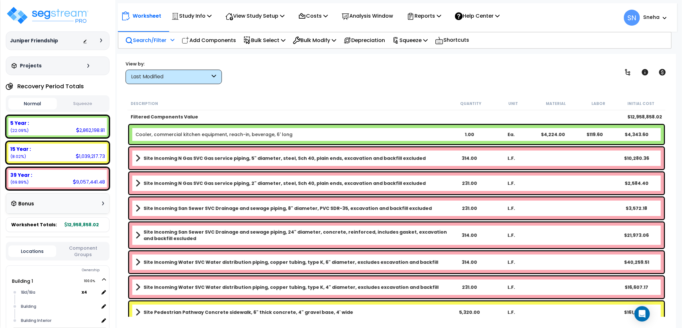
click at [510, 84] on div "View by: Last Modified High to Low - Component Cost" at bounding box center [396, 72] width 546 height 24
drag, startPoint x: 185, startPoint y: 134, endPoint x: 136, endPoint y: 138, distance: 49.6
click at [136, 138] on div "Cooler, commercial kitchen equipment, reach-in, beverage, 6' long 1.00 Ea. $4,2…" at bounding box center [396, 134] width 535 height 19
click at [266, 40] on p "Bulk Select" at bounding box center [264, 40] width 42 height 9
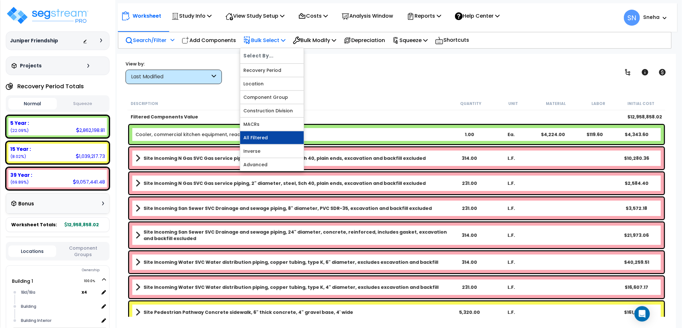
click at [265, 137] on link "All Filtered" at bounding box center [272, 137] width 64 height 13
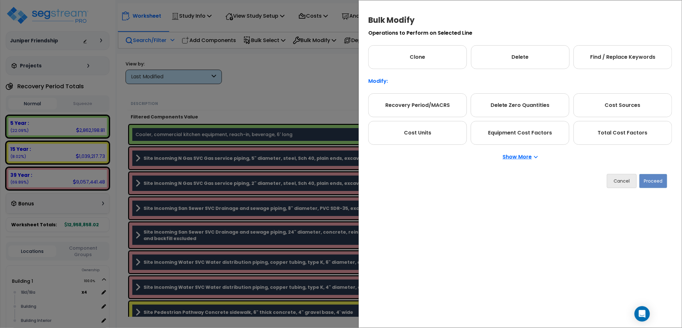
click at [432, 199] on div "Bulk Modify Operations to Perform on Selected Line Clone Delete Find / Replace …" at bounding box center [520, 164] width 324 height 328
click at [284, 72] on div "Bulk Modify Operations to Perform on Selected Line Clone Delete Find / Replace …" at bounding box center [341, 164] width 682 height 328
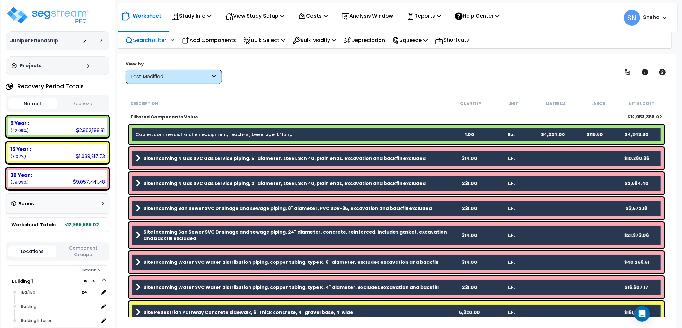
click at [272, 80] on div "View by: Last Modified High to Low - Component Cost" at bounding box center [396, 72] width 546 height 24
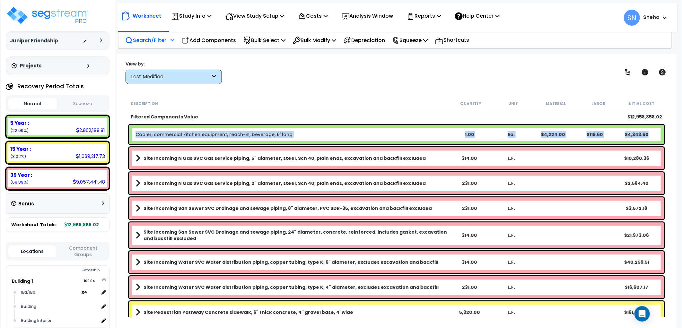
drag, startPoint x: 135, startPoint y: 134, endPoint x: 654, endPoint y: 135, distance: 519.2
click at [654, 135] on div "Cooler, commercial kitchen equipment, reach-in, beverage, 6' long 1.00 Ea. $4,2…" at bounding box center [396, 134] width 535 height 19
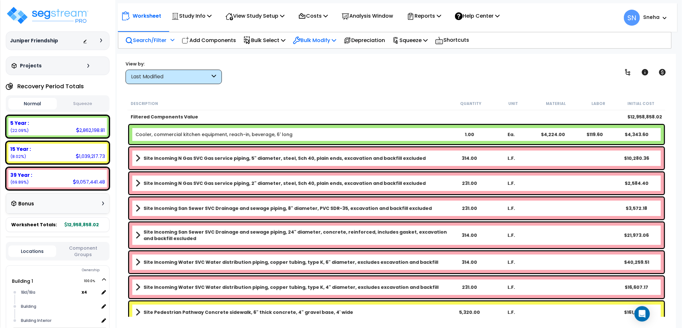
click at [320, 41] on p "Bulk Modify" at bounding box center [314, 40] width 43 height 9
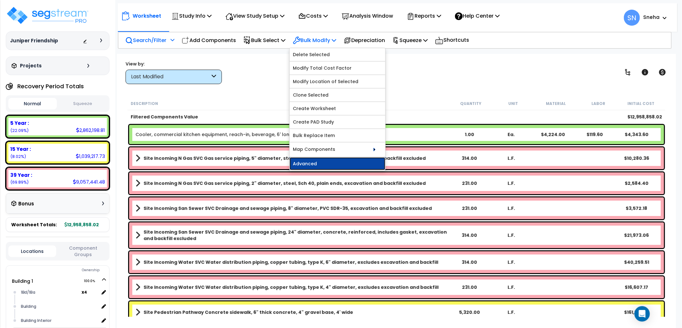
click at [331, 161] on link "Advanced" at bounding box center [338, 163] width 96 height 13
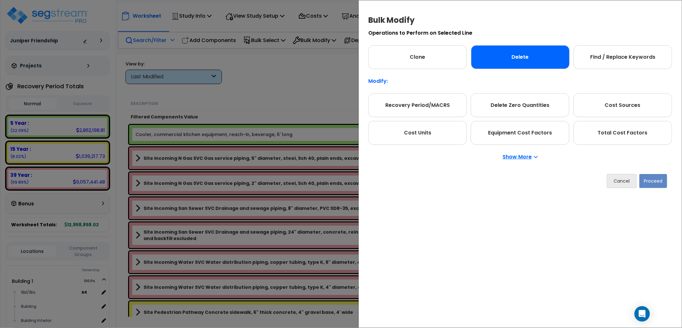
click at [543, 66] on div "Delete" at bounding box center [520, 57] width 99 height 24
click at [306, 89] on div "Bulk Modify Operations to Perform on Selected Line Clone Delete Find / Replace …" at bounding box center [341, 164] width 682 height 328
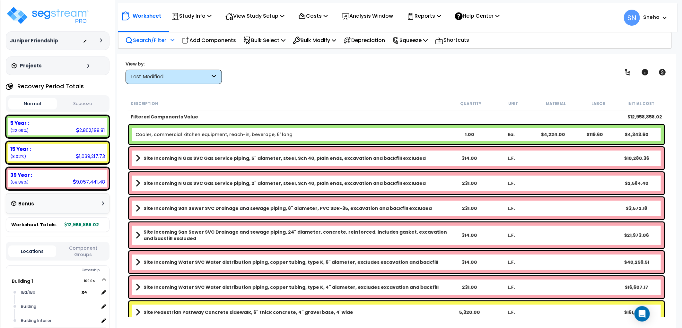
click at [317, 124] on div "Cooler, commercial kitchen equipment, reach-in, beverage, 6' long 1.00 Ea. $4,2…" at bounding box center [396, 134] width 538 height 22
click at [231, 137] on div "Cooler, commercial kitchen equipment, reach-in, beverage, 6' long 1.00 Ea. $4,2…" at bounding box center [396, 134] width 535 height 19
click at [125, 139] on div "Description Quantity Unit Material Labor Initial Cost Filtered Components Value…" at bounding box center [396, 207] width 546 height 220
click at [137, 161] on span at bounding box center [138, 158] width 5 height 9
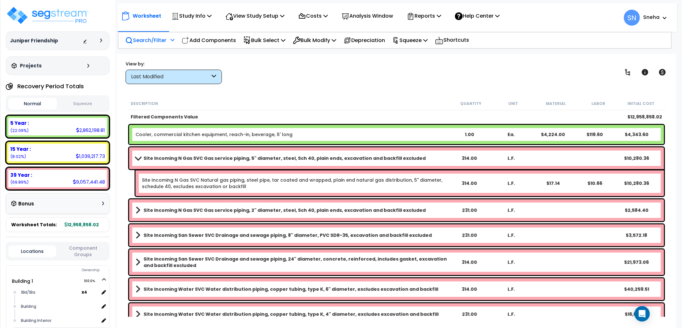
click at [137, 160] on span at bounding box center [137, 158] width 9 height 5
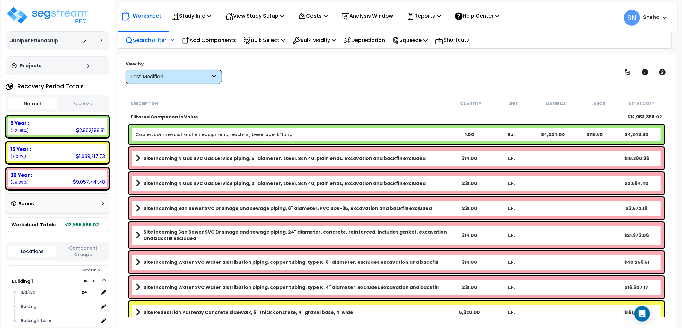
click at [136, 138] on div "Cooler, commercial kitchen equipment, reach-in, beverage, 6' long 1.00 Ea. $4,2…" at bounding box center [396, 134] width 535 height 19
click at [216, 78] on icon at bounding box center [214, 76] width 4 height 7
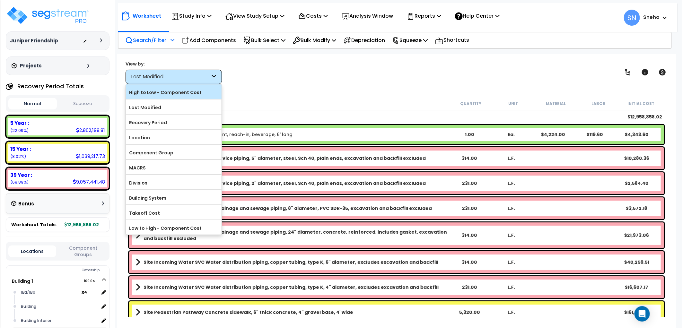
click at [170, 95] on label "High to Low - Component Cost" at bounding box center [174, 93] width 96 height 10
click at [0, 0] on input "High to Low - Component Cost" at bounding box center [0, 0] width 0 height 0
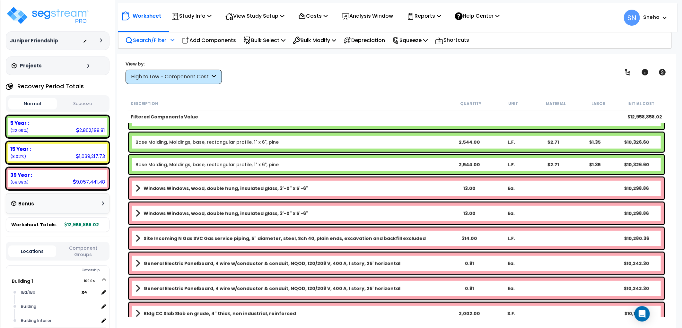
scroll to position [7956, 0]
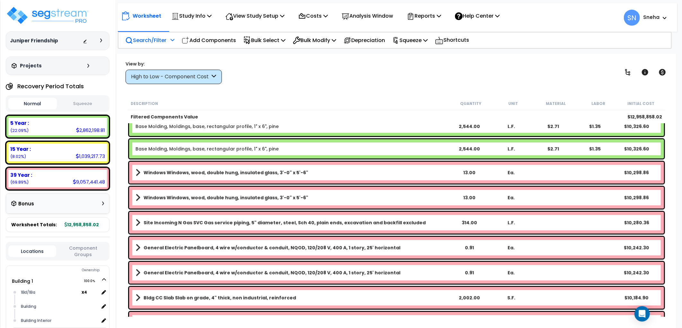
click at [273, 91] on div "Worksheet Study Info Study Setup Add Property Unit Template study Clone study SN" at bounding box center [396, 218] width 559 height 328
click at [213, 75] on icon at bounding box center [214, 76] width 4 height 7
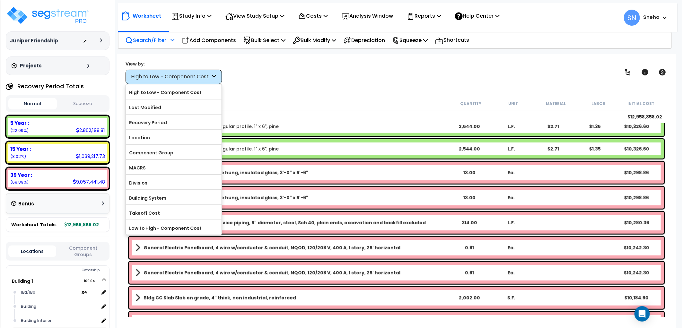
click at [213, 75] on icon at bounding box center [214, 76] width 4 height 7
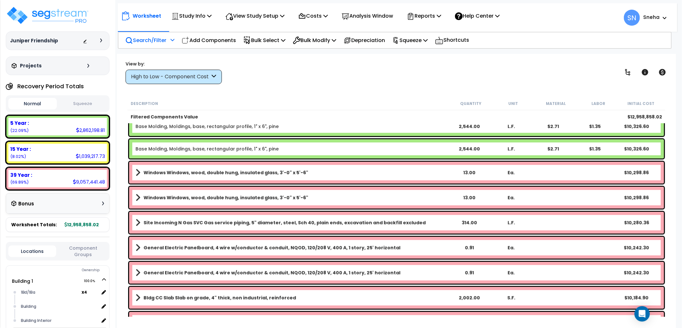
click at [139, 36] on p "Search/Filter" at bounding box center [145, 40] width 41 height 9
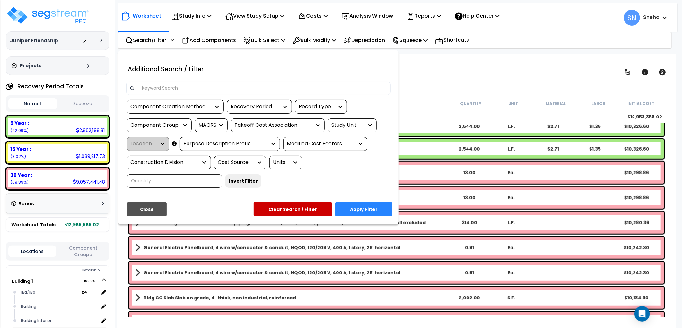
click at [156, 84] on input at bounding box center [262, 88] width 249 height 10
click at [182, 188] on div "Component Creation Method Recovery Period Record Type Component Group MACRS Tak…" at bounding box center [258, 146] width 274 height 93
click at [301, 210] on button "Clear Search / Filter" at bounding box center [293, 209] width 78 height 14
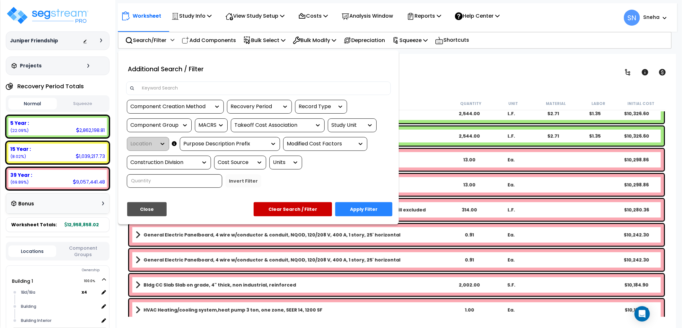
click at [432, 81] on div at bounding box center [341, 164] width 682 height 328
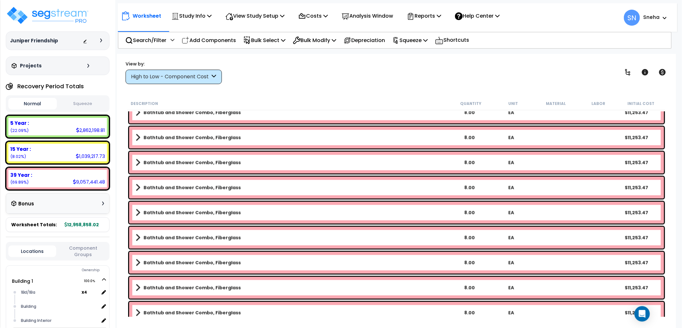
scroll to position [6814, 0]
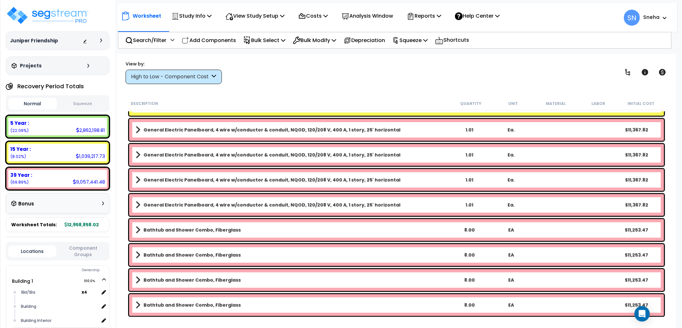
click at [207, 69] on div "View by: High to Low - Component Cost High to Low - Component Cost" at bounding box center [174, 72] width 96 height 23
click at [204, 78] on div "High to Low - Component Cost" at bounding box center [170, 76] width 79 height 7
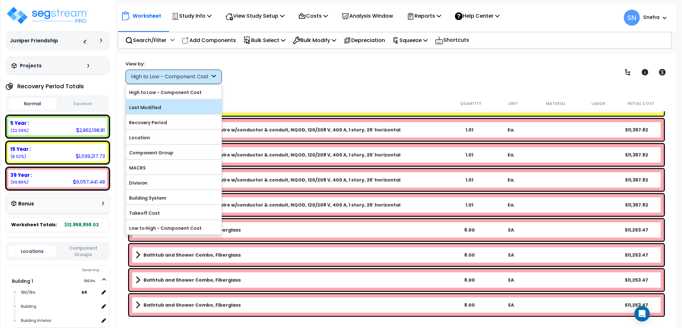
click at [156, 109] on label "Last Modified" at bounding box center [174, 108] width 96 height 10
click at [0, 0] on input "Last Modified" at bounding box center [0, 0] width 0 height 0
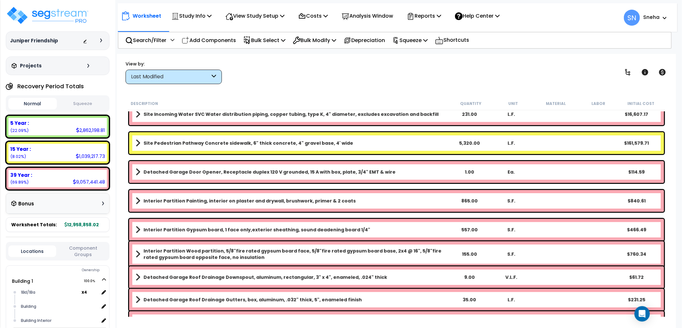
scroll to position [0, 0]
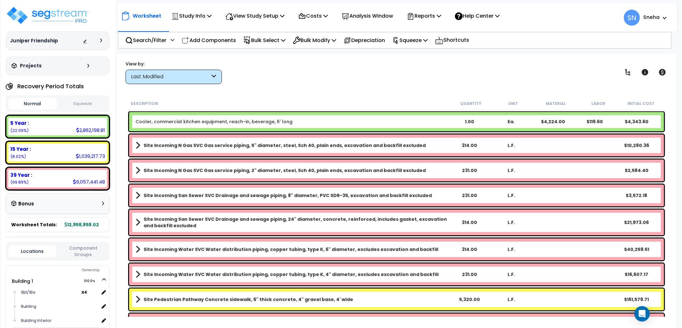
click at [162, 121] on link "Cooler, commercial kitchen equipment, reach-in, beverage, 6' long" at bounding box center [214, 121] width 157 height 6
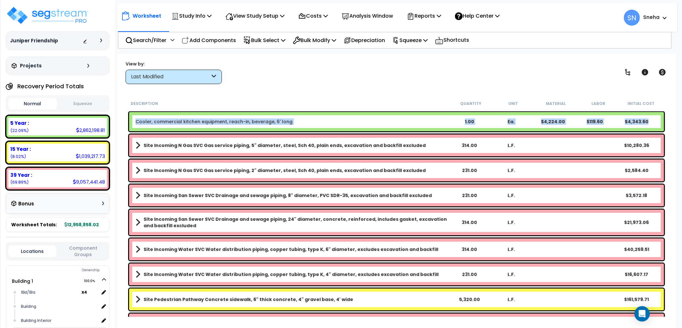
drag, startPoint x: 134, startPoint y: 120, endPoint x: 654, endPoint y: 122, distance: 519.5
click at [654, 122] on div "Cooler, commercial kitchen equipment, reach-in, beverage, 6' long 1.00 Ea. $4,2…" at bounding box center [396, 121] width 535 height 19
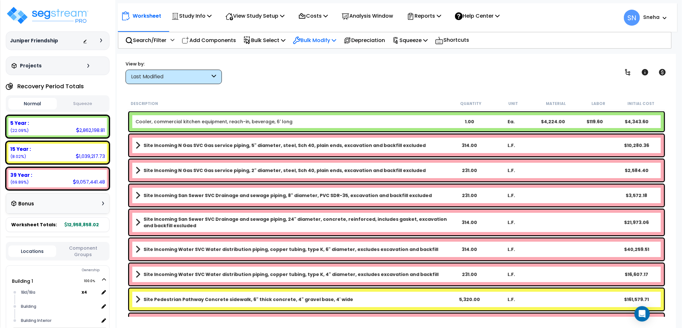
click at [333, 40] on p "Bulk Modify" at bounding box center [314, 40] width 43 height 9
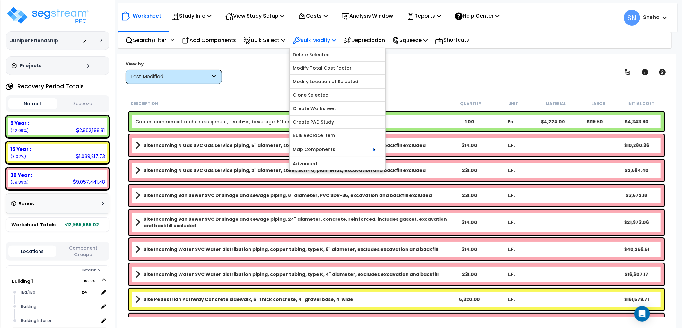
click at [333, 40] on p "Bulk Modify" at bounding box center [314, 40] width 43 height 9
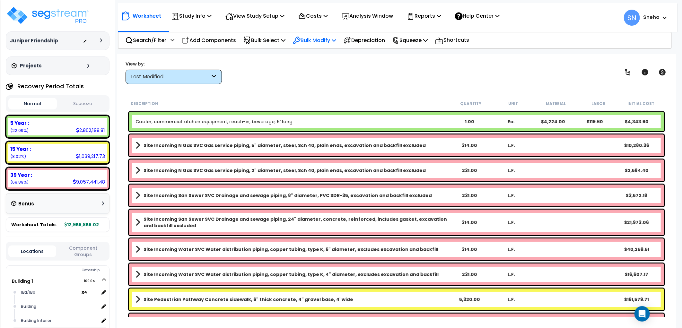
click at [336, 39] on icon at bounding box center [334, 40] width 4 height 5
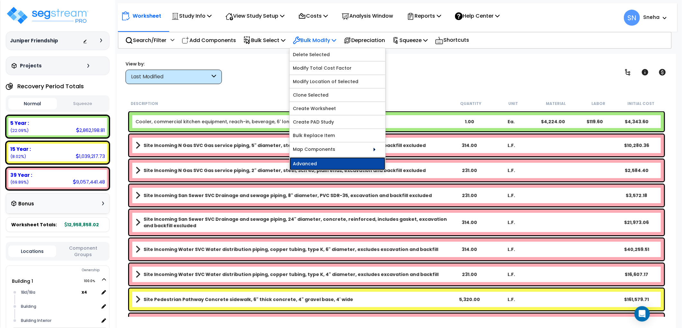
click at [341, 167] on link "Advanced" at bounding box center [338, 163] width 96 height 13
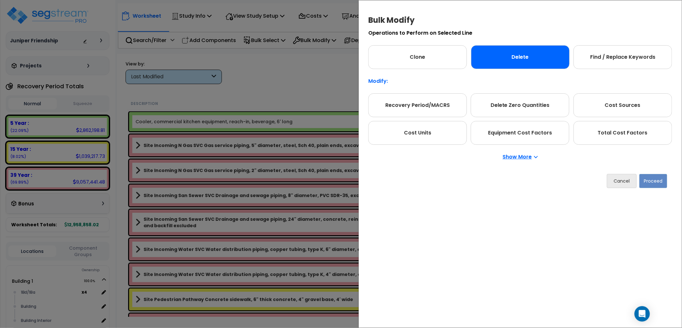
click at [511, 59] on div "Delete" at bounding box center [520, 57] width 99 height 24
click at [647, 179] on button "Proceed" at bounding box center [653, 181] width 28 height 14
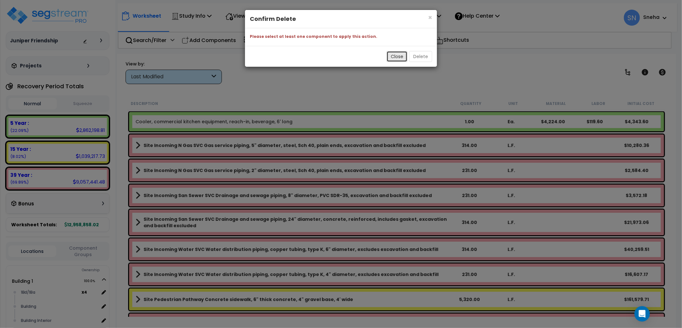
click at [396, 60] on button "Close" at bounding box center [397, 56] width 21 height 11
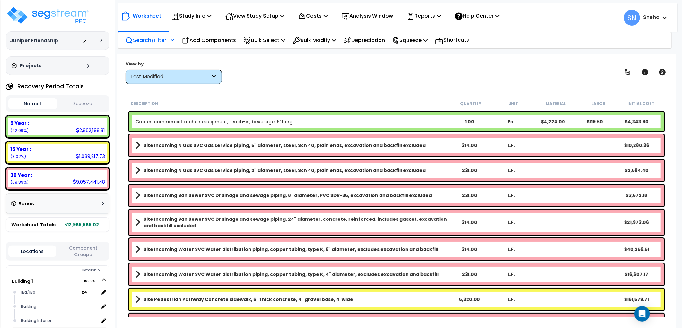
click at [150, 42] on p "Search/Filter" at bounding box center [145, 40] width 41 height 9
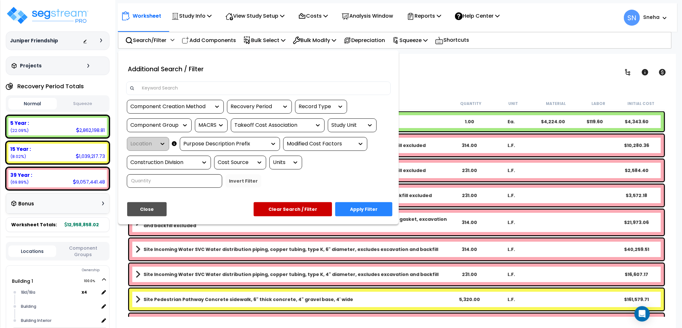
click at [464, 78] on div at bounding box center [341, 164] width 682 height 328
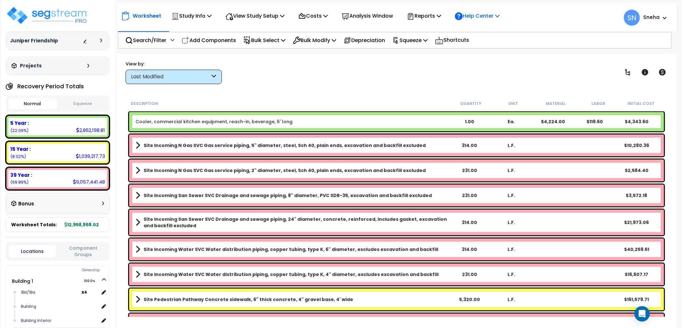
click at [498, 17] on p "Help Center" at bounding box center [477, 16] width 45 height 9
click at [424, 63] on div "View by: Last Modified High to Low - Component Cost" at bounding box center [396, 72] width 546 height 24
click at [457, 39] on p "Shortcuts" at bounding box center [452, 40] width 34 height 9
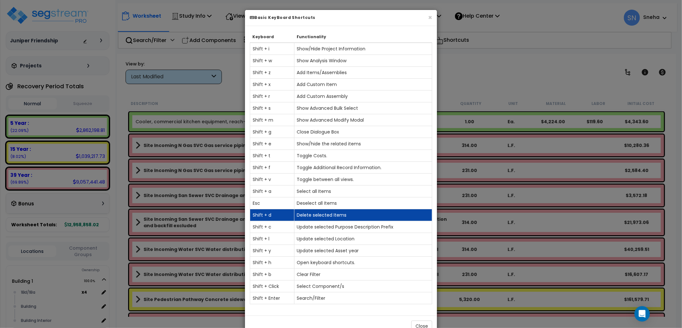
scroll to position [18, 0]
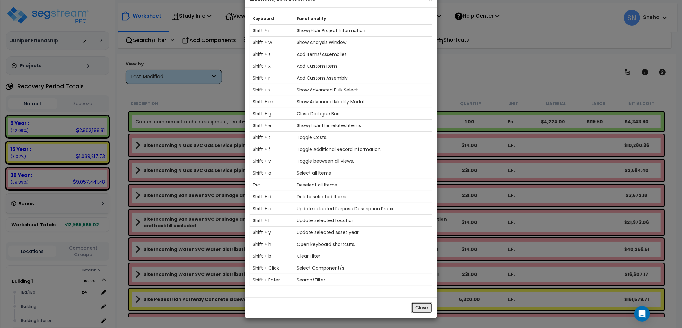
click at [416, 310] on button "Close" at bounding box center [421, 307] width 21 height 11
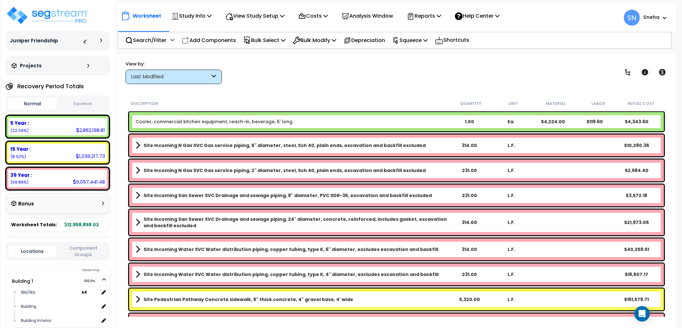
click at [175, 114] on div "Cooler, commercial kitchen equipment, reach-in, beverage, 6' long 1.00 Ea. $4,2…" at bounding box center [396, 121] width 535 height 19
click at [175, 120] on link "Cooler, commercial kitchen equipment, reach-in, beverage, 6' long" at bounding box center [214, 121] width 157 height 6
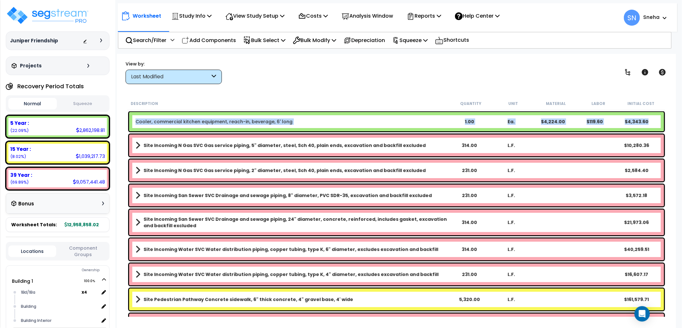
drag, startPoint x: 134, startPoint y: 118, endPoint x: 651, endPoint y: 122, distance: 516.7
click at [651, 122] on div "Cooler, commercial kitchen equipment, reach-in, beverage, 6' long 1.00 Ea. $4,2…" at bounding box center [396, 121] width 535 height 19
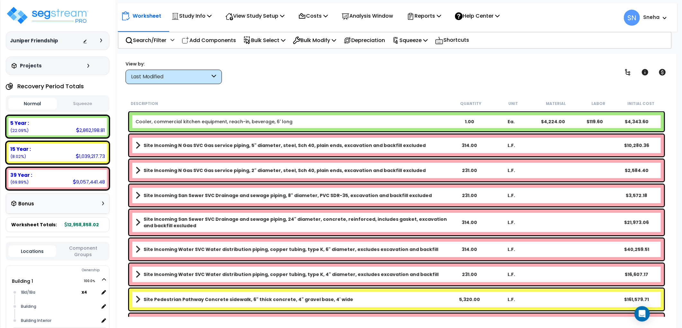
click at [297, 96] on div "Worksheet Study Info Study Setup Add Property Unit Template study Clone study SN" at bounding box center [396, 218] width 559 height 328
click at [264, 89] on div "Worksheet Study Info Study Setup Add Property Unit Template study Clone study SN" at bounding box center [396, 218] width 559 height 328
click at [233, 124] on link "Cooler, commercial kitchen equipment, reach-in, beverage, 6' long" at bounding box center [214, 121] width 157 height 6
click at [215, 131] on div "Cooler, commercial kitchen equipment, reach-in, beverage, 6' long 1.00 Ea. $4,2…" at bounding box center [396, 121] width 535 height 19
click at [144, 123] on link "Cooler, commercial kitchen equipment, reach-in, beverage, 6' long" at bounding box center [214, 121] width 157 height 6
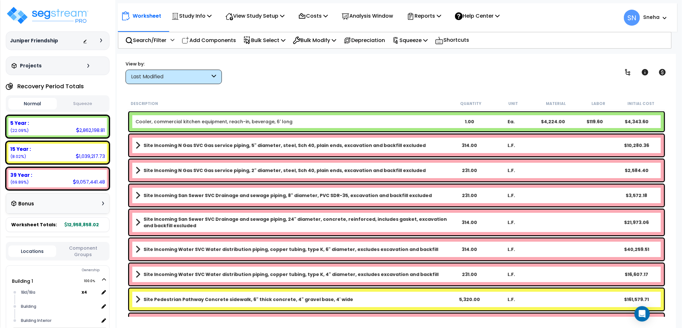
click at [625, 121] on div "$4,343.60" at bounding box center [637, 121] width 42 height 6
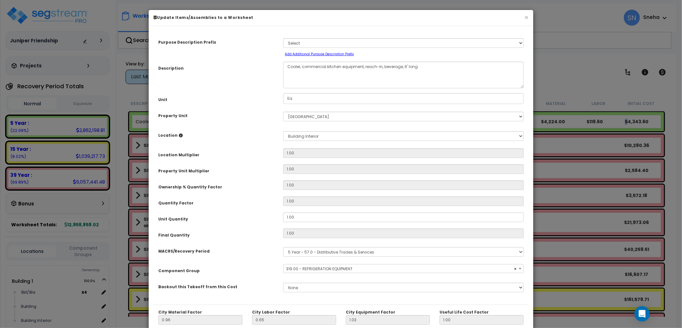
scroll to position [87, 0]
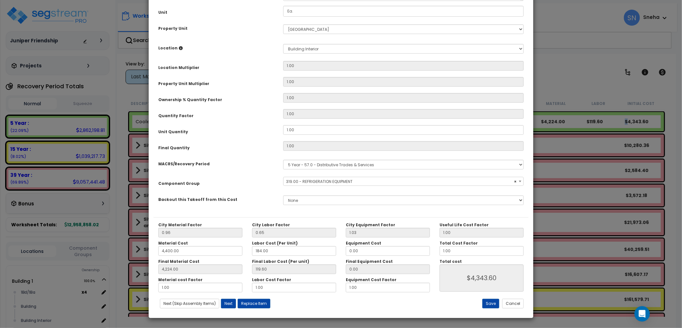
select select "33252"
click at [227, 304] on button "Next" at bounding box center [228, 304] width 15 height 10
type input "4400.00"
type input "4224.00"
type input "4343.60"
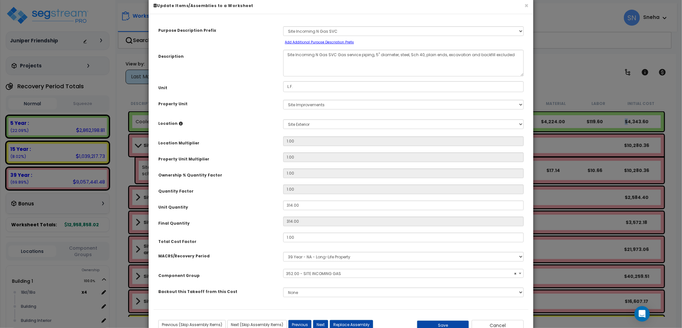
scroll to position [0, 0]
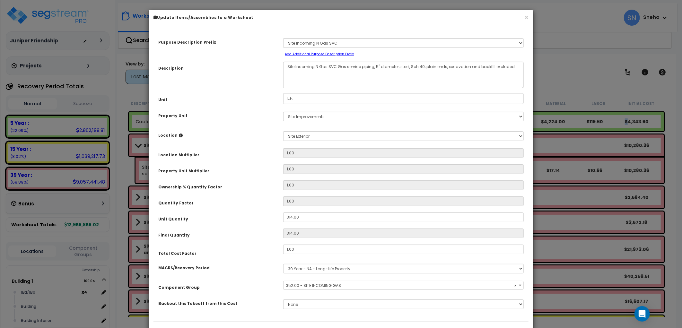
select select "33101"
click at [525, 18] on button "×" at bounding box center [526, 17] width 4 height 7
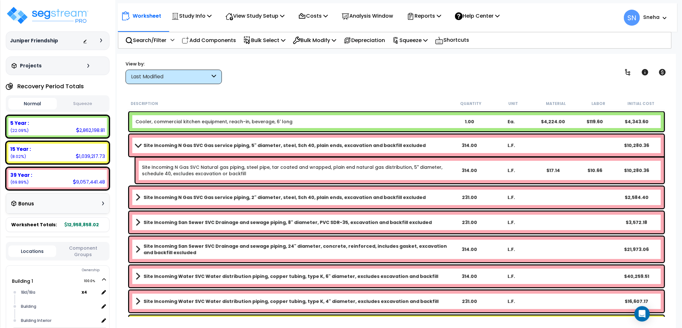
click at [643, 120] on div "$4,343.60" at bounding box center [637, 121] width 42 height 6
drag, startPoint x: 654, startPoint y: 118, endPoint x: 525, endPoint y: 120, distance: 129.4
click at [525, 120] on div "Cooler, commercial kitchen equipment, reach-in, beverage, 6' long 1.00 Ea. $4,2…" at bounding box center [396, 121] width 535 height 19
click at [647, 72] on icon at bounding box center [645, 72] width 6 height 6
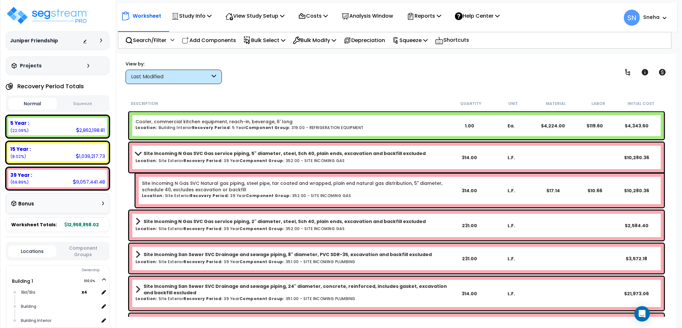
click at [175, 126] on h6 "Location: Building Interior Recovery Period: 5 Year Component Group: 319.00 - R…" at bounding box center [292, 128] width 313 height 4
click at [663, 72] on icon at bounding box center [663, 72] width 8 height 8
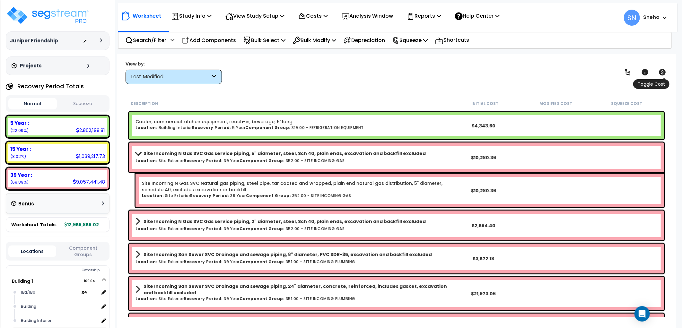
click at [663, 72] on icon at bounding box center [663, 72] width 8 height 8
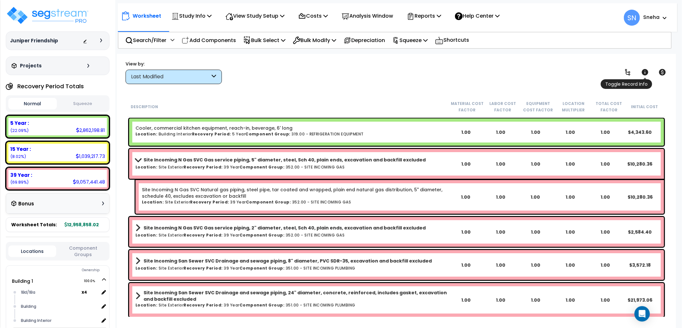
click at [646, 73] on icon at bounding box center [645, 72] width 6 height 6
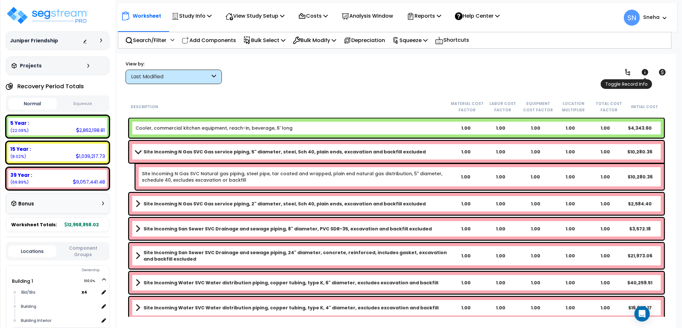
click at [646, 73] on icon at bounding box center [645, 72] width 6 height 6
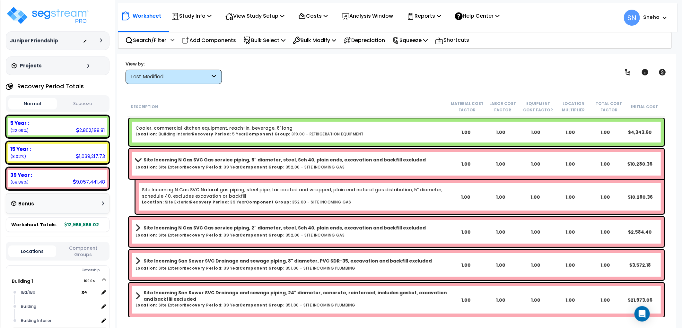
click at [351, 142] on div "Cooler, commercial kitchen equipment, reach-in, beverage, 6' long Location: Bui…" at bounding box center [396, 131] width 535 height 27
click at [336, 134] on h6 "Location: Building Interior Recovery Period: 5 Year Component Group: 319.00 - R…" at bounding box center [292, 134] width 313 height 4
click at [153, 137] on div "Cooler, commercial kitchen equipment, reach-in, beverage, 6' long Location: Bui…" at bounding box center [292, 132] width 313 height 14
click at [151, 139] on div "Cooler, commercial kitchen equipment, reach-in, beverage, 6' long Location: Bui…" at bounding box center [292, 132] width 313 height 14
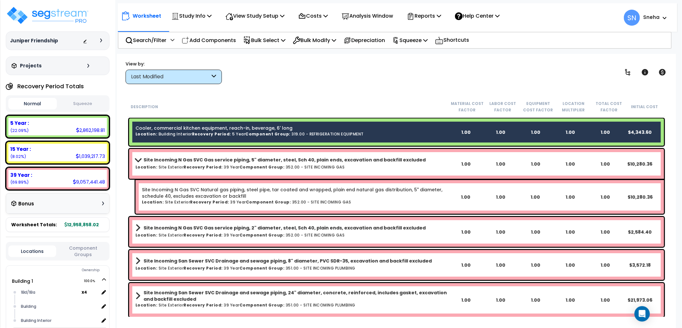
click at [151, 139] on div "Cooler, commercial kitchen equipment, reach-in, beverage, 6' long Location: Bui…" at bounding box center [292, 132] width 313 height 14
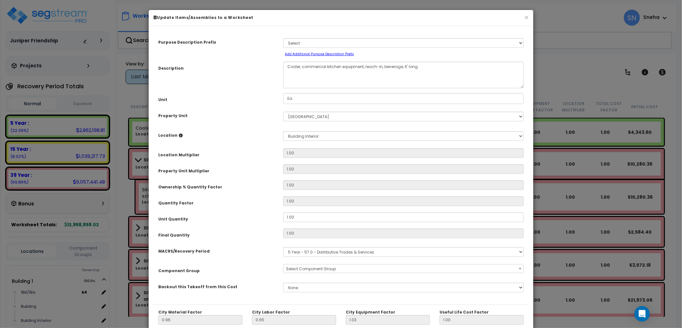
select select "33252"
click at [526, 18] on button "×" at bounding box center [526, 17] width 4 height 7
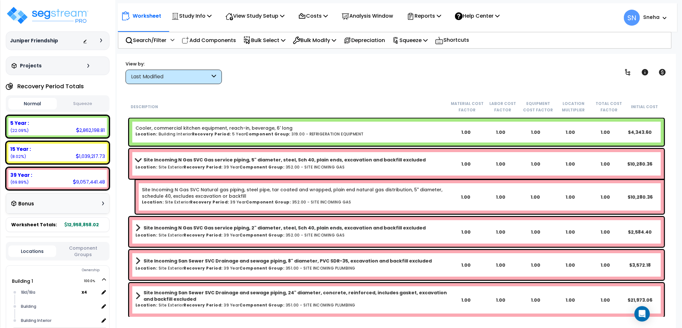
click at [169, 132] on h6 "Location: Building Interior Recovery Period: 5 Year Component Group: 319.00 - R…" at bounding box center [292, 134] width 313 height 4
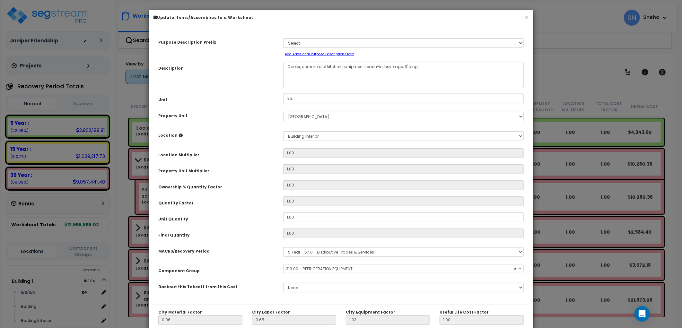
select select "33252"
click at [527, 18] on button "×" at bounding box center [526, 17] width 4 height 7
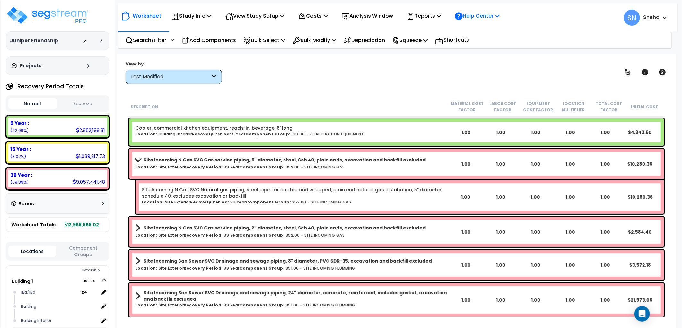
click at [500, 15] on p "Help Center" at bounding box center [477, 16] width 45 height 9
click at [500, 33] on link "Knowledge Base" at bounding box center [484, 31] width 64 height 14
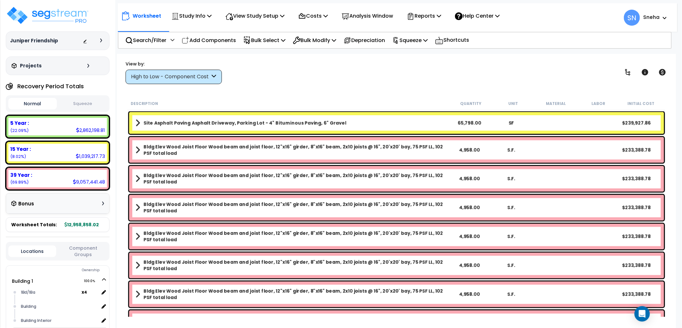
click at [191, 78] on div "High to Low - Component Cost" at bounding box center [170, 76] width 79 height 7
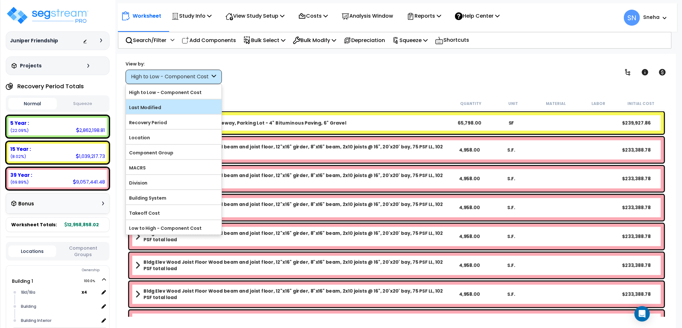
click at [170, 104] on label "Last Modified" at bounding box center [174, 108] width 96 height 10
click at [0, 0] on input "Last Modified" at bounding box center [0, 0] width 0 height 0
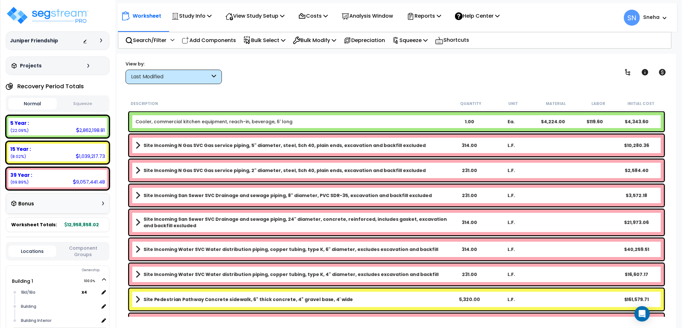
click at [181, 121] on link "Cooler, commercial kitchen equipment, reach-in, beverage, 6' long" at bounding box center [214, 121] width 157 height 6
click at [126, 119] on div "Description Quantity Unit Material Labor Initial Cost Cooler, commercial kitche…" at bounding box center [396, 207] width 546 height 220
click at [124, 120] on div "Worksheet Study Info Study Setup Add Property Unit Template study Clone study SN" at bounding box center [396, 218] width 559 height 328
drag, startPoint x: 377, startPoint y: 323, endPoint x: 416, endPoint y: 322, distance: 39.2
click at [416, 322] on div "Worksheet Study Info Study Setup Add Property Unit Template study Clone study SN" at bounding box center [396, 218] width 559 height 328
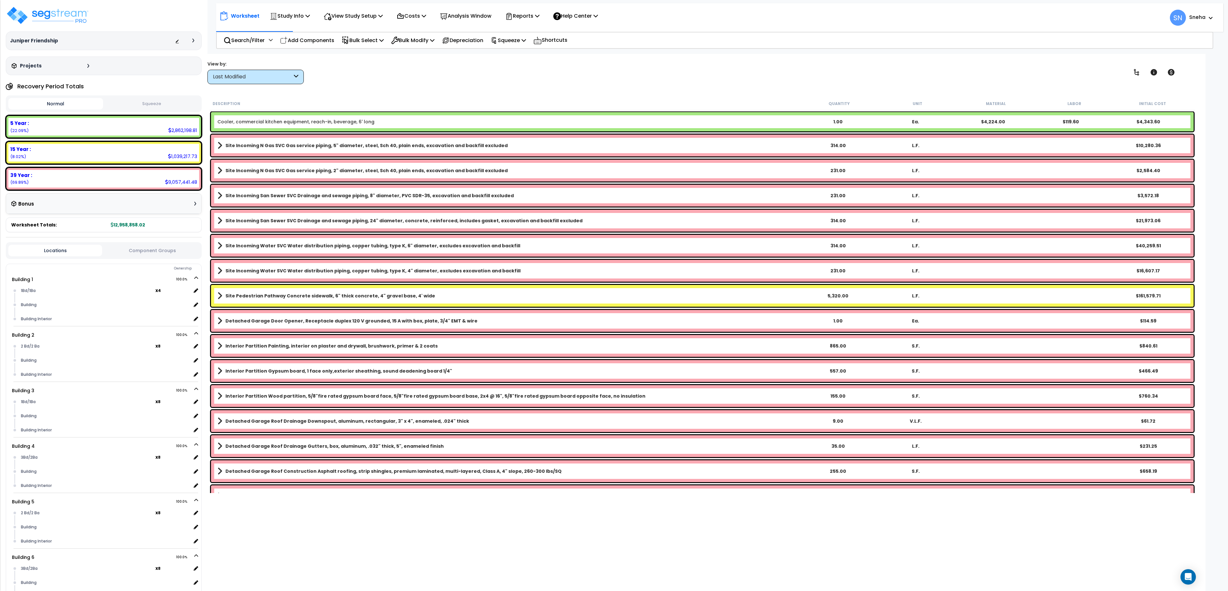
click at [326, 123] on link "Cooler, commercial kitchen equipment, reach-in, beverage, 6' long" at bounding box center [295, 121] width 157 height 6
drag, startPoint x: 326, startPoint y: 123, endPoint x: 269, endPoint y: 123, distance: 56.5
click at [269, 123] on link "Cooler, commercial kitchen equipment, reach-in, beverage, 6' long" at bounding box center [295, 121] width 157 height 6
click at [207, 124] on div "Juniper Friendship Depreciable Tax Basis : $7,200,000.00 Placed-In-Service Date…" at bounding box center [103, 295] width 207 height 591
drag, startPoint x: 209, startPoint y: 124, endPoint x: 340, endPoint y: 125, distance: 131.6
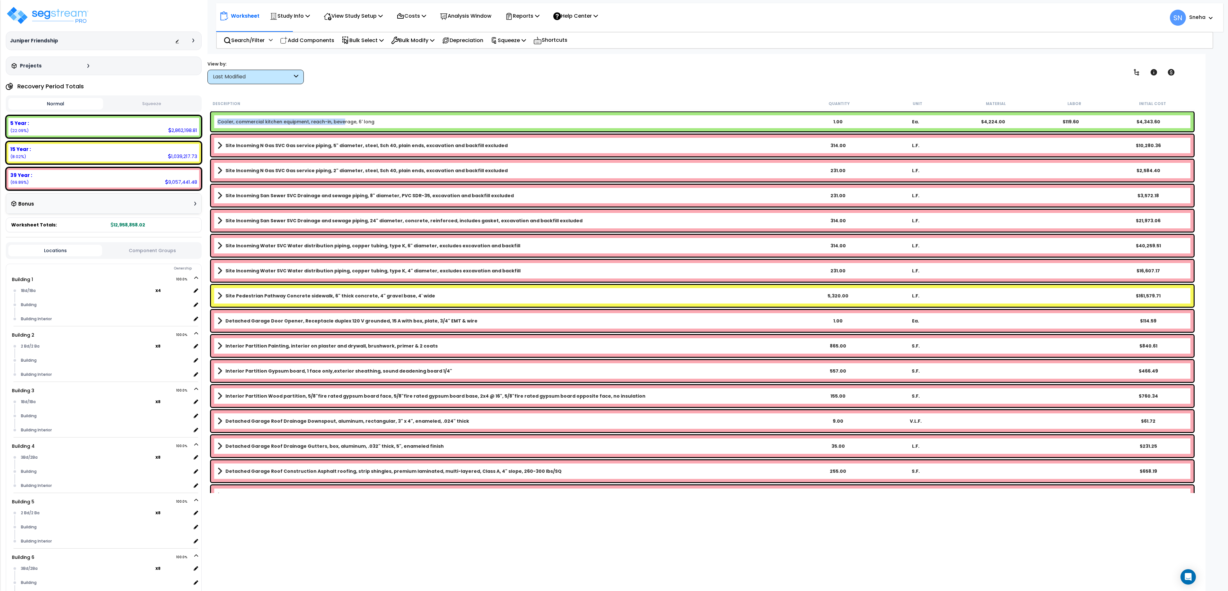
click at [340, 125] on div "Description Quantity Unit Material Labor Initial Cost Cooler, commercial kitche…" at bounding box center [702, 295] width 988 height 396
drag, startPoint x: 340, startPoint y: 125, endPoint x: 451, endPoint y: 93, distance: 114.9
click at [451, 93] on div "Worksheet Study Info Study Setup Add Property Unit Template study Clone study SN" at bounding box center [702, 349] width 1007 height 591
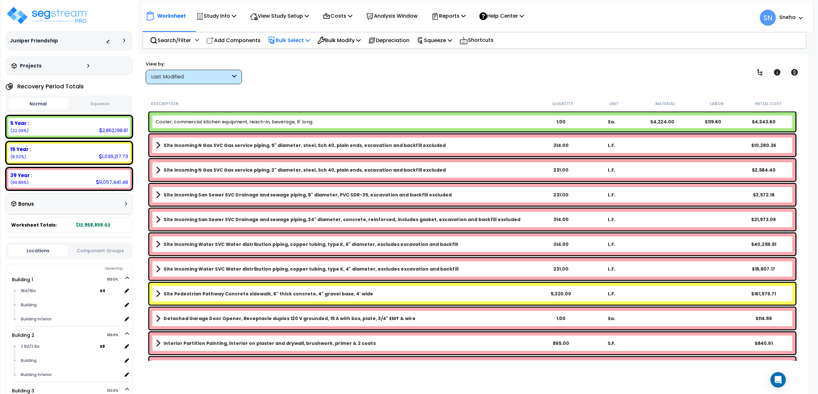
click at [310, 38] on icon at bounding box center [308, 40] width 4 height 5
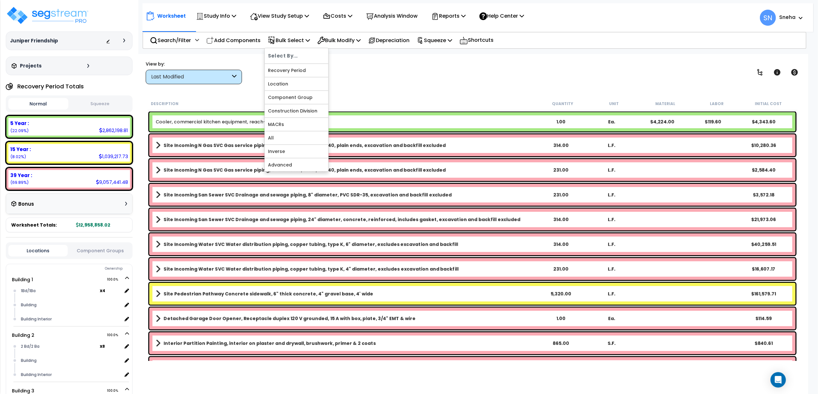
click at [381, 89] on div "Worksheet Study Info Study Setup Add Property Unit Template study Clone study SN" at bounding box center [472, 251] width 671 height 394
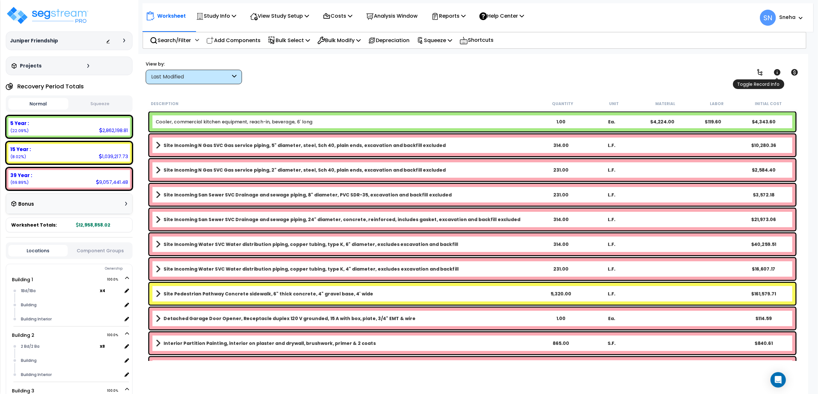
click at [682, 72] on icon at bounding box center [777, 72] width 6 height 6
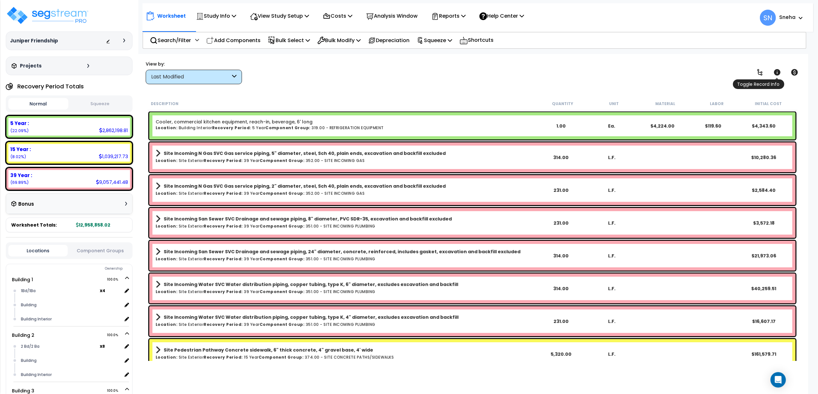
click at [682, 72] on icon at bounding box center [777, 72] width 6 height 6
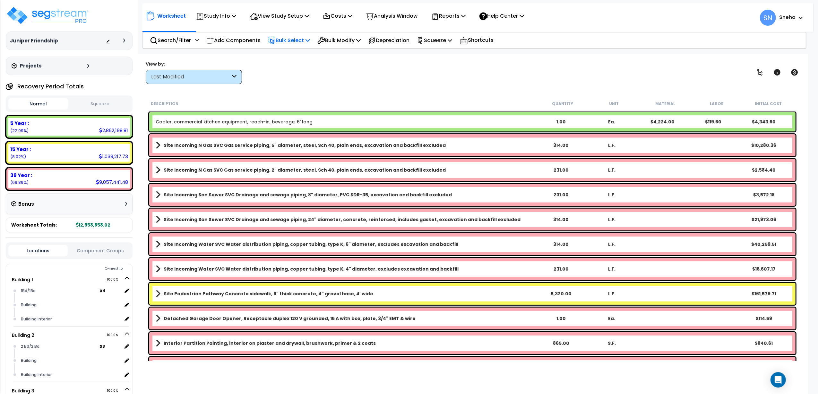
click at [310, 41] on icon at bounding box center [308, 40] width 4 height 5
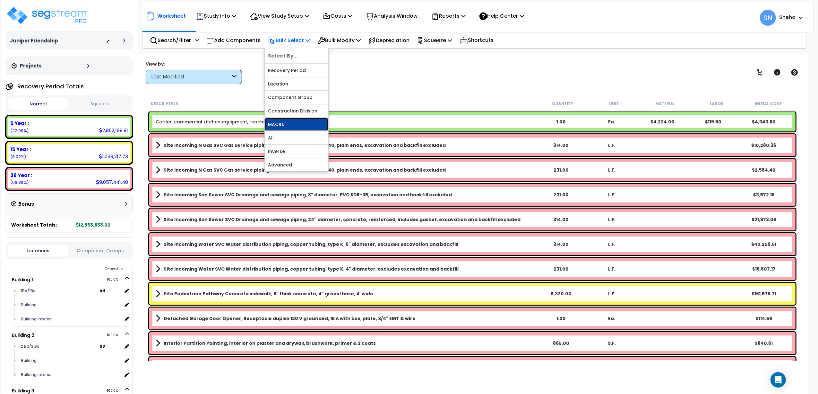
click at [288, 127] on link "MACRs" at bounding box center [297, 124] width 64 height 13
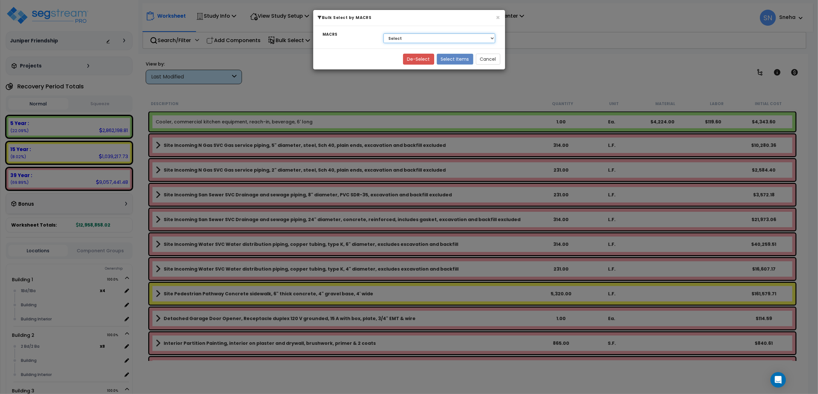
click at [450, 39] on select "Select 39 Year - NA - Long-Life Property 5 Year - 00.12 - Information Systems 1…" at bounding box center [440, 38] width 112 height 10
click at [536, 49] on div "× Bulk Select by MACRS MACRS Select 39 Year - NA - Long-Life Property 5 Year - …" at bounding box center [409, 197] width 818 height 394
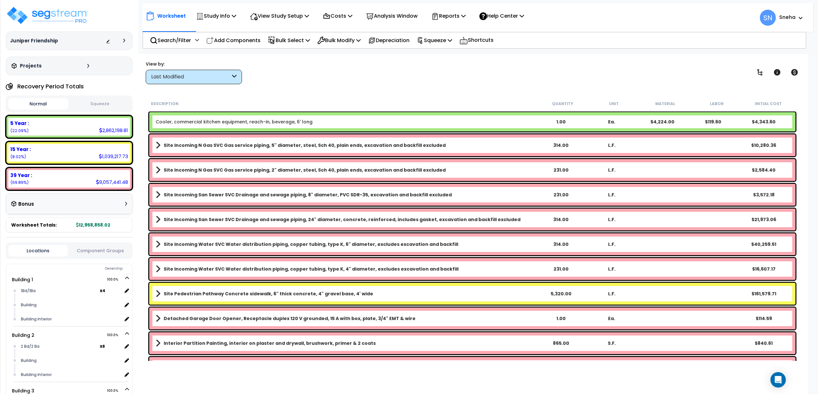
click at [232, 75] on icon at bounding box center [234, 76] width 4 height 7
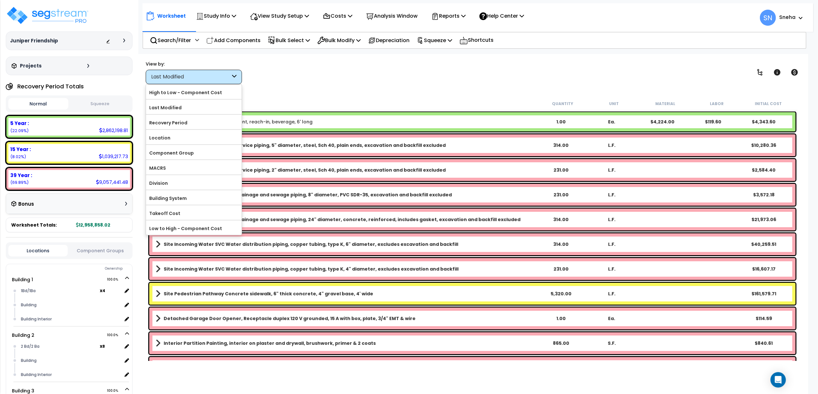
click at [326, 86] on div "Worksheet Study Info Study Setup Add Property Unit Template study Clone study SN" at bounding box center [472, 251] width 671 height 394
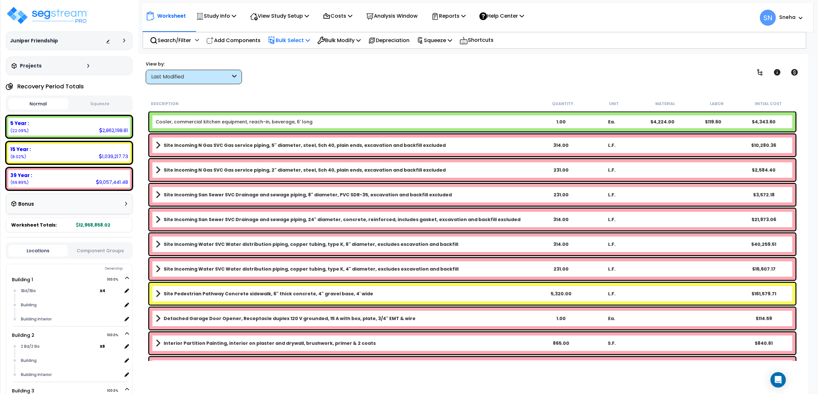
click at [310, 39] on icon at bounding box center [308, 40] width 4 height 5
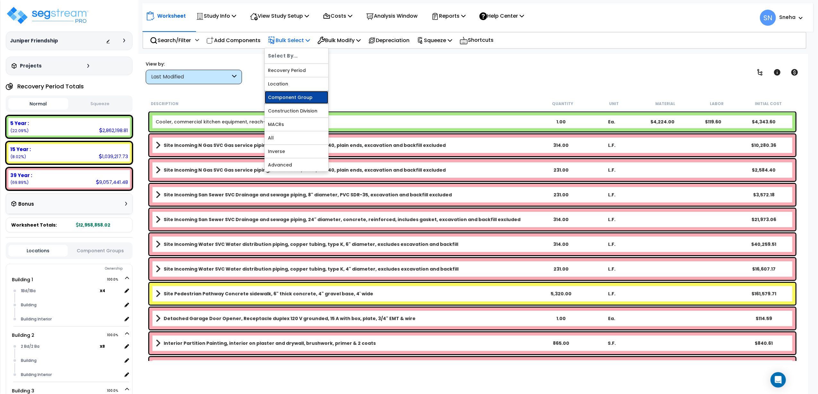
click at [297, 96] on link "Component Group" at bounding box center [297, 97] width 64 height 13
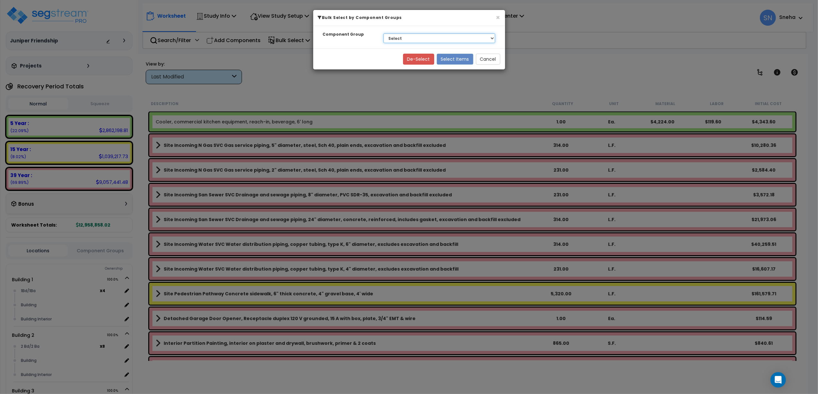
click at [436, 37] on select "Select BLDG FOUNDATIONS BLDG CONCRETE SLAB ON GRADE WOOD SUPERSTRUCTURE THERMAL…" at bounding box center [440, 38] width 112 height 10
click at [436, 39] on select "Select BLDG FOUNDATIONS BLDG CONCRETE SLAB ON GRADE WOOD SUPERSTRUCTURE THERMAL…" at bounding box center [440, 38] width 112 height 10
click at [498, 17] on button "×" at bounding box center [498, 17] width 4 height 7
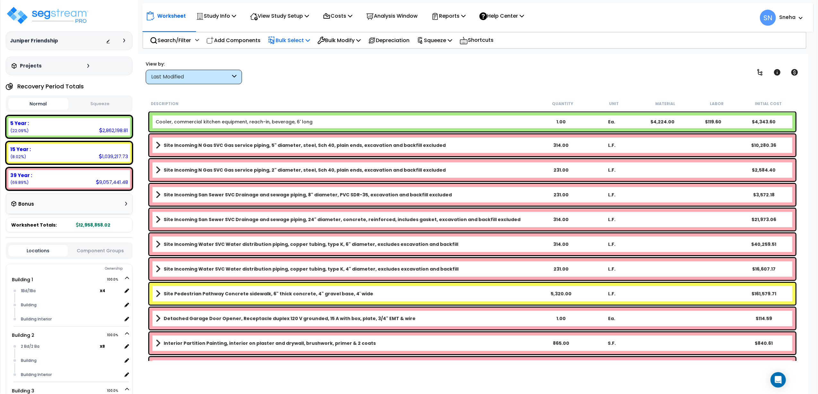
click at [293, 40] on p "Bulk Select" at bounding box center [289, 40] width 42 height 9
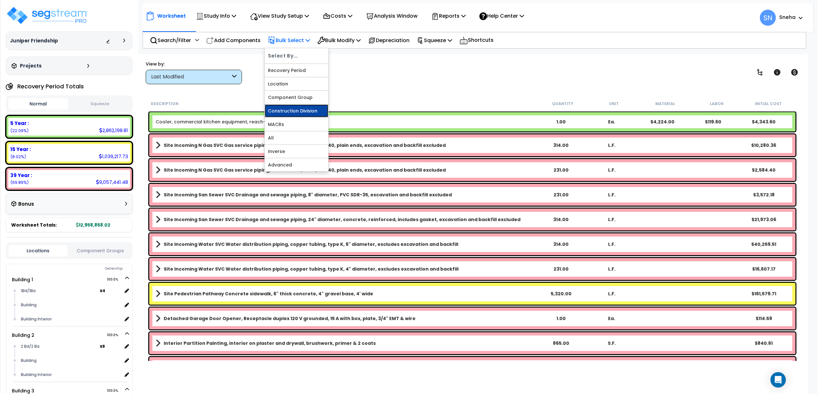
click at [294, 113] on link "Construction Division" at bounding box center [297, 110] width 64 height 13
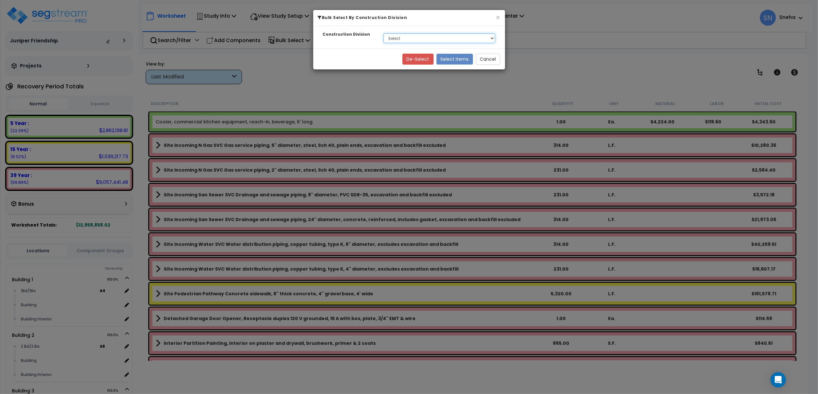
click at [412, 42] on select "Select None 1. General Requirements 3. Concrete 4. Masonry 5. Metals 6. Wood, P…" at bounding box center [440, 38] width 112 height 10
drag, startPoint x: 586, startPoint y: 73, endPoint x: 582, endPoint y: 74, distance: 4.7
click at [586, 73] on div "× Bulk Select By Construction Division Construction Division Select None 1. Gen…" at bounding box center [409, 197] width 818 height 394
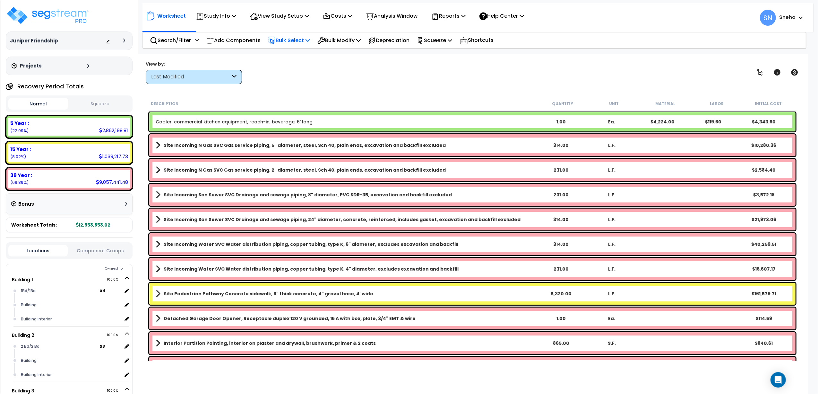
click at [299, 41] on p "Bulk Select" at bounding box center [289, 40] width 42 height 9
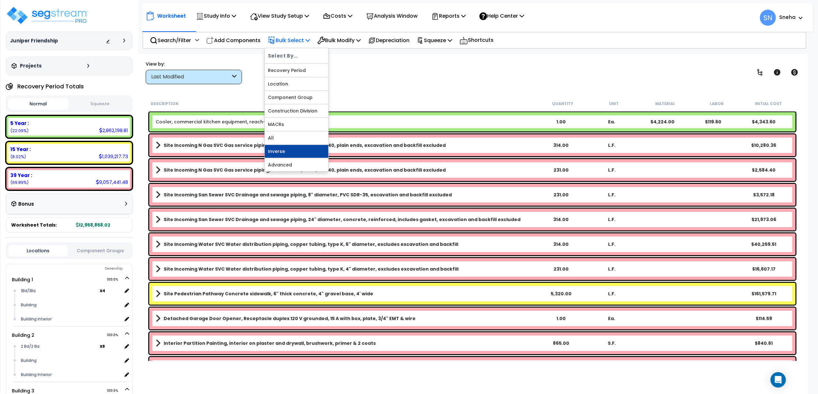
click at [291, 149] on link "Inverse" at bounding box center [297, 151] width 64 height 13
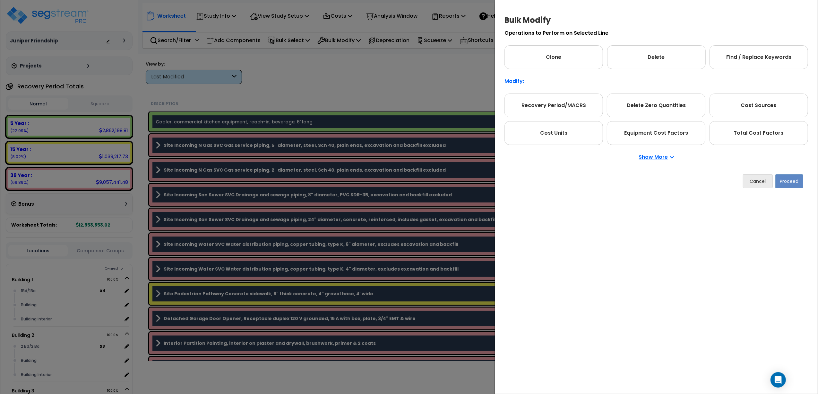
click at [682, 180] on div "Cancel Proceed" at bounding box center [657, 181] width 304 height 24
click at [667, 157] on p "Show More" at bounding box center [656, 156] width 35 height 5
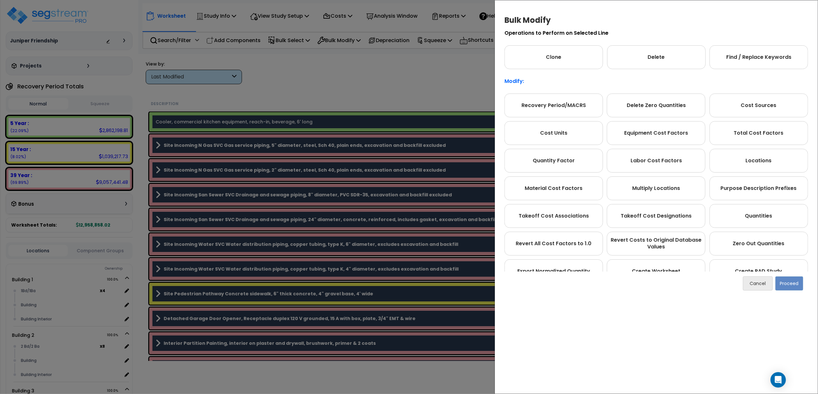
click at [476, 87] on div "Bulk Modify Operations to Perform on Selected Line Clone Delete Find / Replace …" at bounding box center [409, 197] width 818 height 394
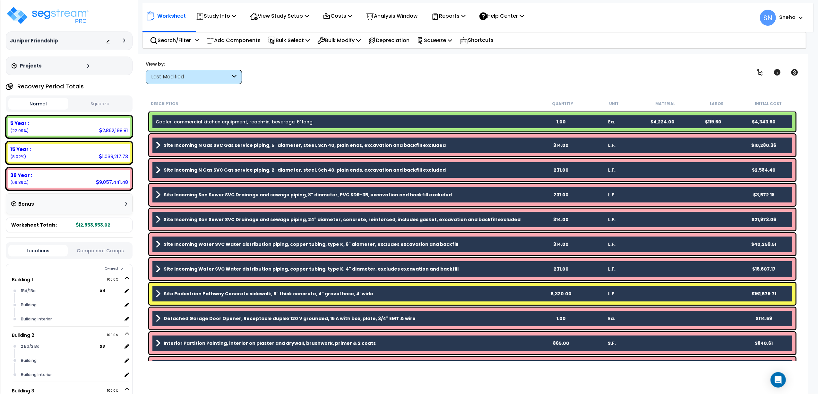
click at [430, 84] on div "View by: Last Modified High to Low - Component Cost" at bounding box center [473, 72] width 658 height 24
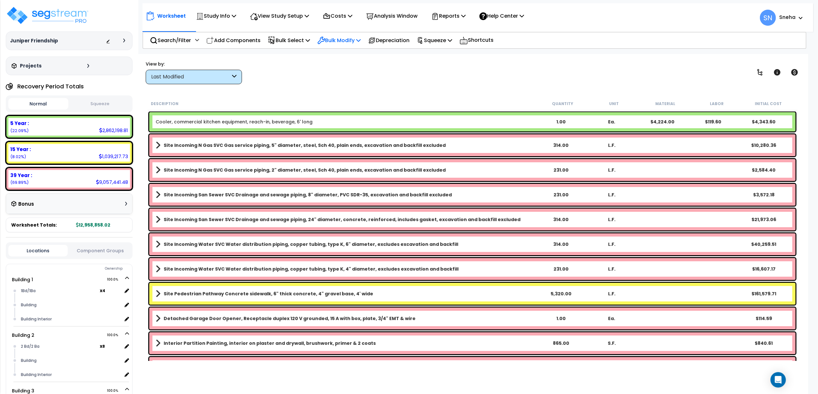
click at [359, 43] on p "Bulk Modify" at bounding box center [339, 40] width 43 height 9
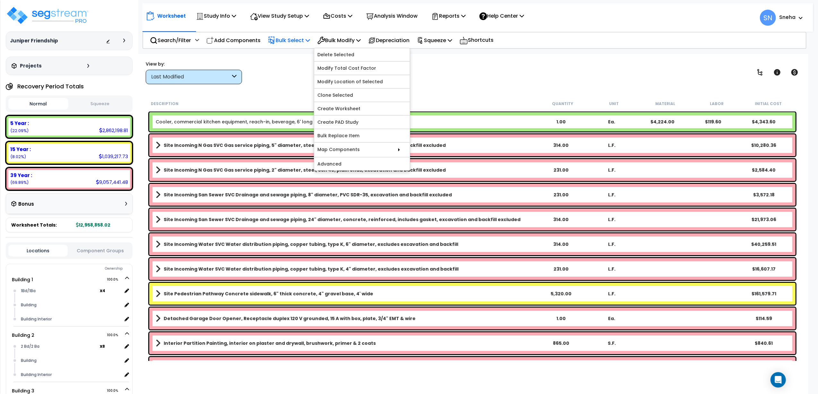
click at [297, 38] on p "Bulk Select" at bounding box center [289, 40] width 42 height 9
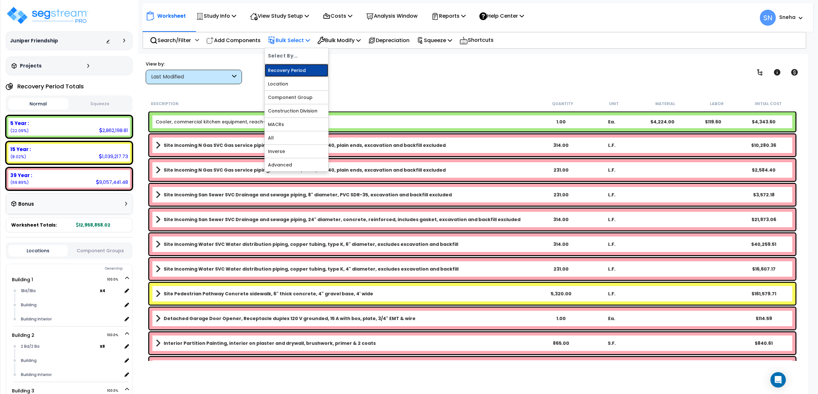
click at [297, 69] on link "Recovery Period" at bounding box center [297, 70] width 64 height 13
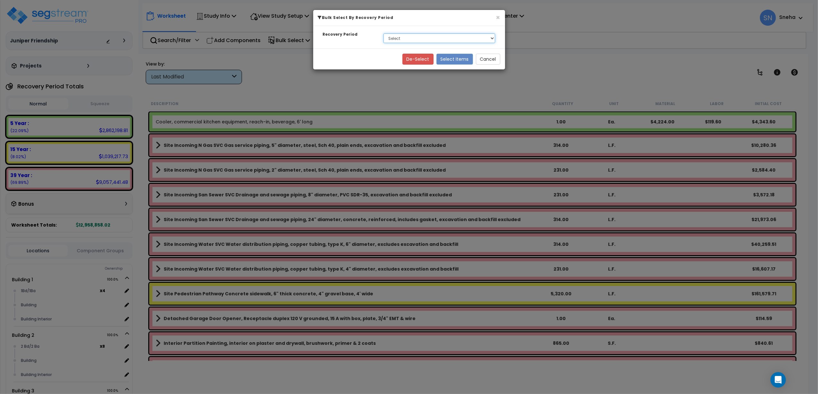
click at [413, 40] on select "Select 5 Year 15 Year 39 Year" at bounding box center [440, 38] width 112 height 10
select select "5Y"
click at [384, 33] on select "Select 5 Year 15 Year 39 Year" at bounding box center [440, 38] width 112 height 10
click at [422, 62] on button "De-Select" at bounding box center [418, 59] width 31 height 11
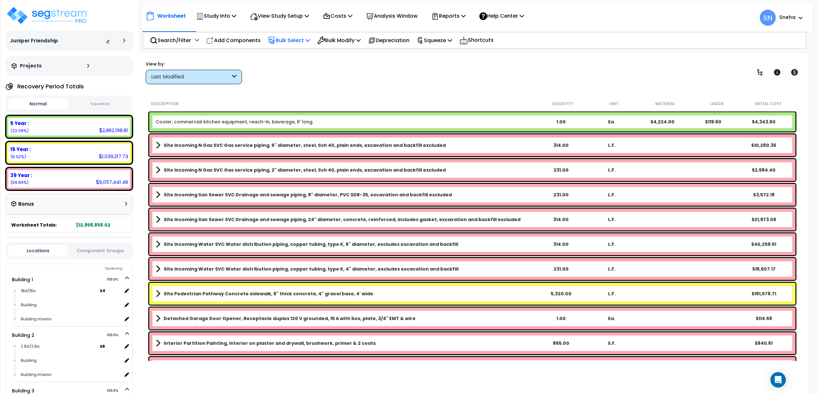
click at [300, 41] on p "Bulk Select" at bounding box center [289, 40] width 42 height 9
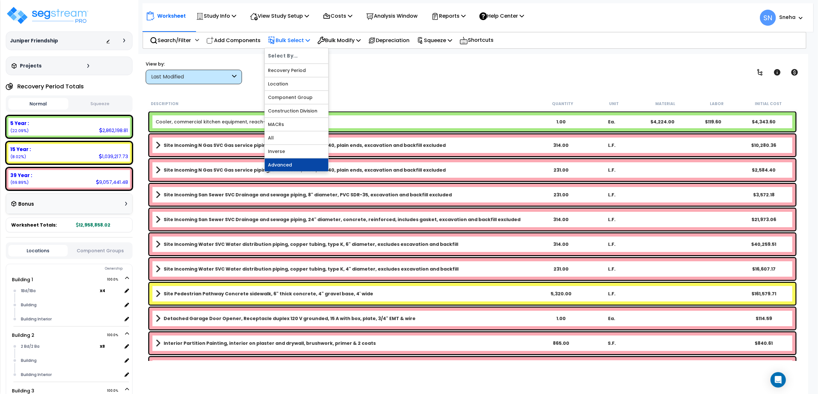
click at [290, 162] on link "Advanced" at bounding box center [297, 164] width 64 height 13
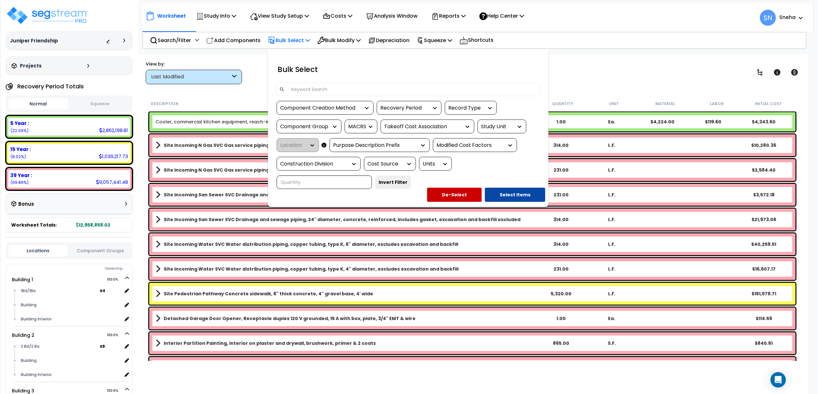
click at [326, 84] on input at bounding box center [412, 89] width 249 height 10
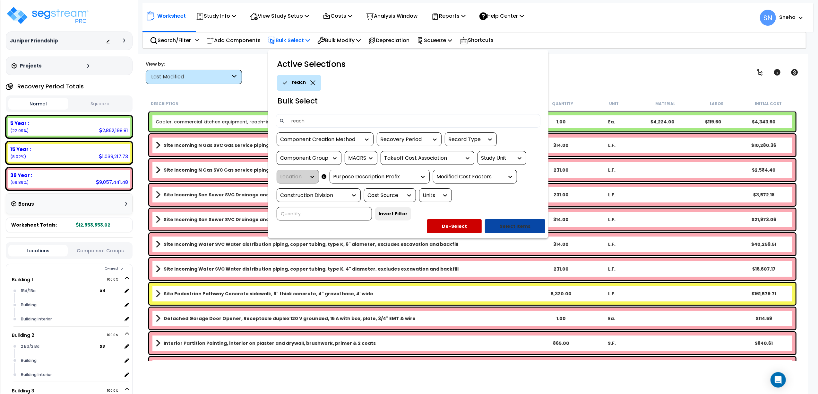
type input "reach"
click at [509, 228] on button "Select Items" at bounding box center [515, 226] width 60 height 14
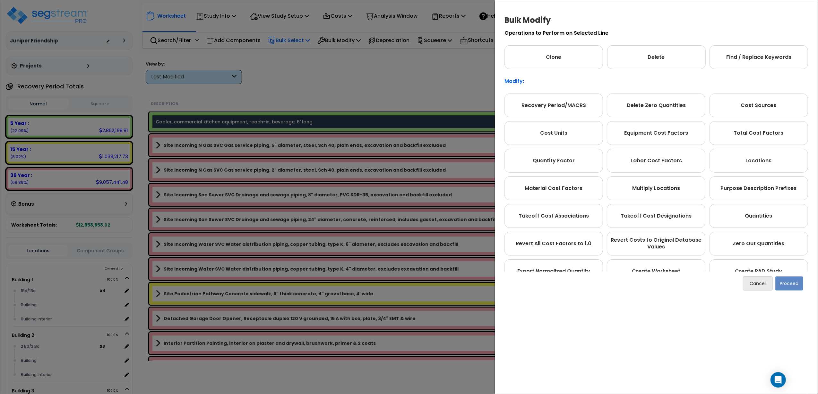
click at [389, 74] on div "Bulk Modify Operations to Perform on Selected Line Clone Delete Find / Replace …" at bounding box center [409, 197] width 818 height 394
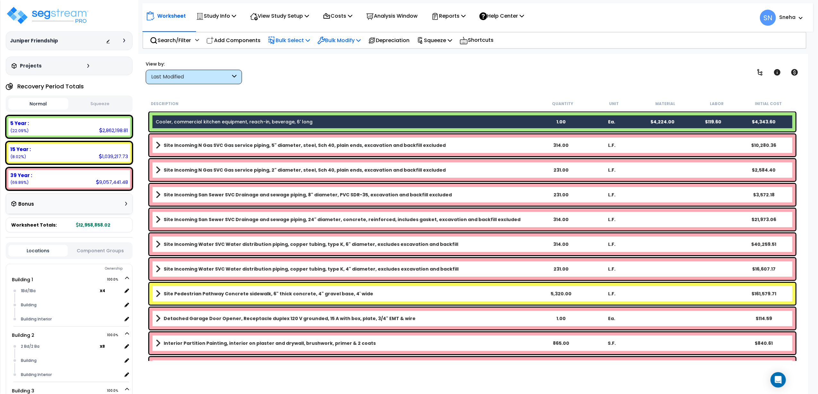
click at [347, 38] on p "Bulk Modify" at bounding box center [339, 40] width 43 height 9
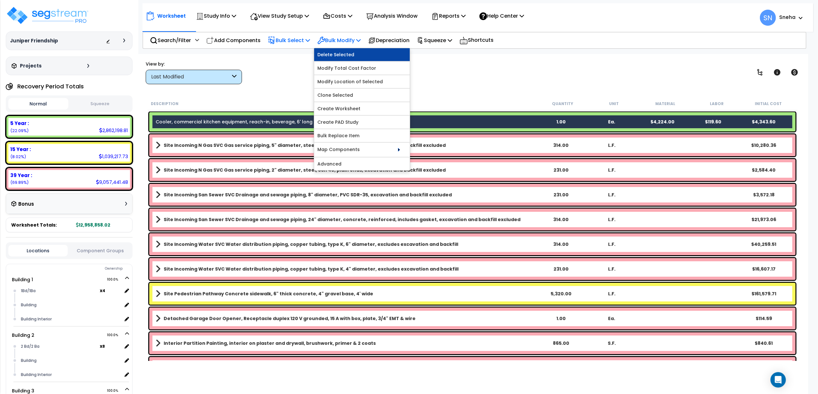
click at [346, 53] on link "Delete Selected" at bounding box center [362, 54] width 96 height 13
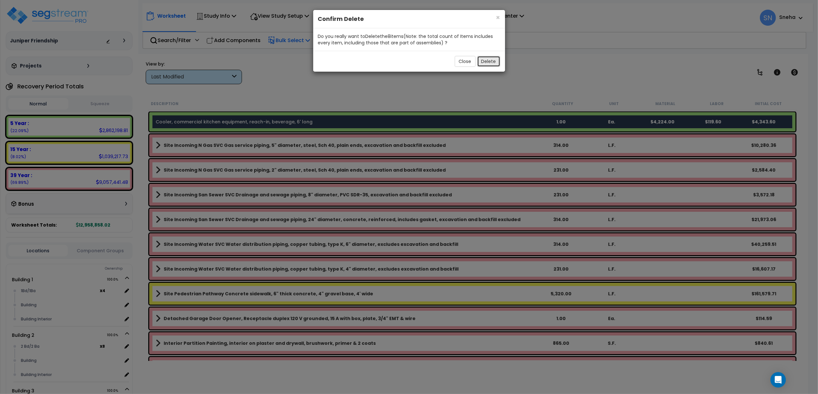
click at [486, 62] on button "Delete" at bounding box center [488, 61] width 23 height 11
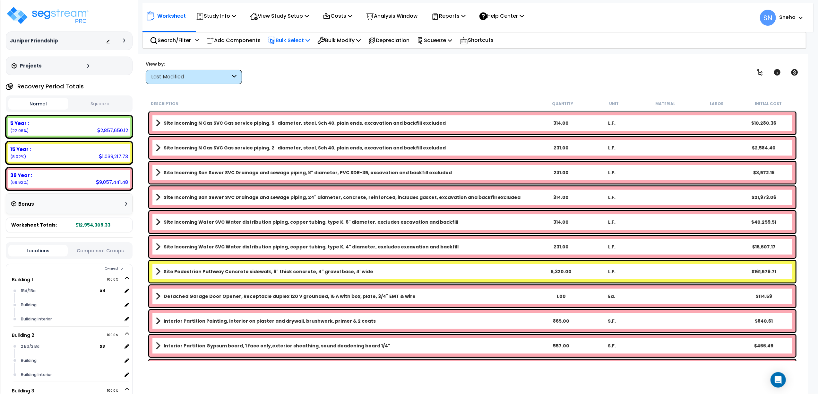
click at [232, 77] on icon at bounding box center [234, 76] width 4 height 7
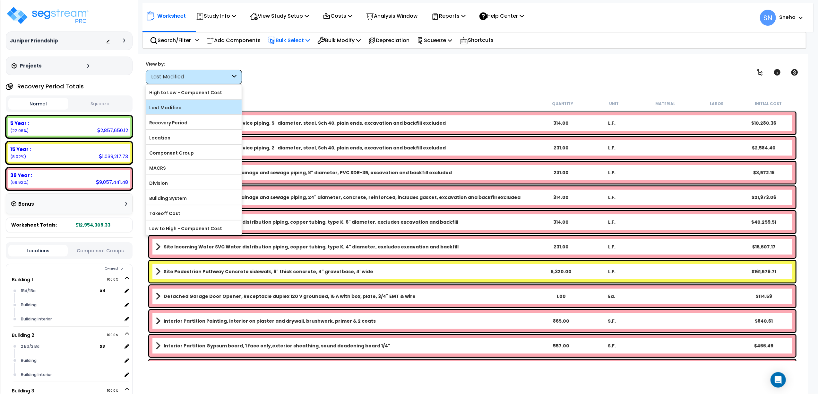
click at [187, 107] on label "Last Modified" at bounding box center [194, 108] width 96 height 10
click at [0, 0] on input "Last Modified" at bounding box center [0, 0] width 0 height 0
click at [317, 81] on div "View by: Last Modified High to Low - Component Cost" at bounding box center [473, 72] width 658 height 24
